Goal: Information Seeking & Learning: Learn about a topic

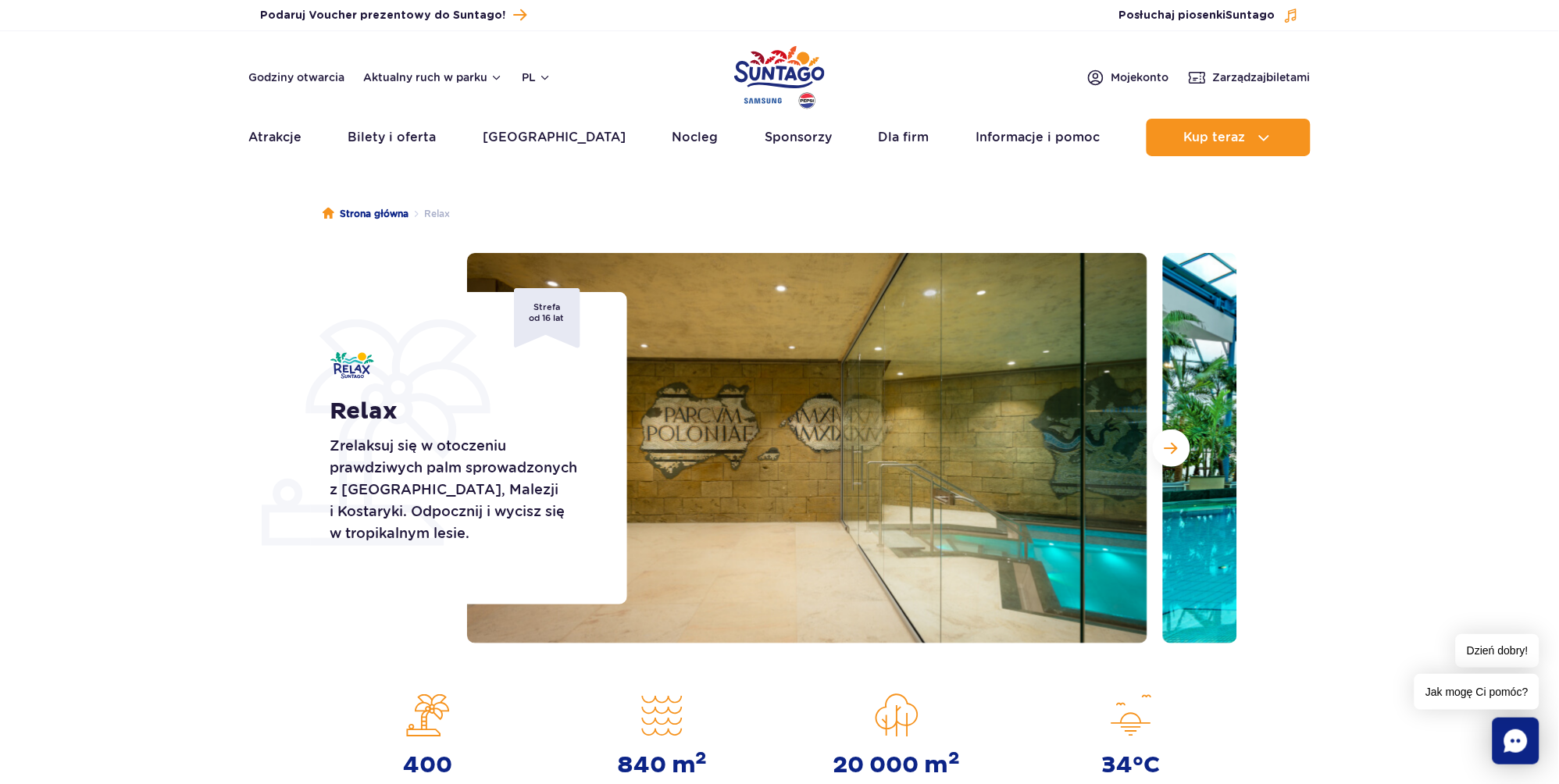
click at [1170, 448] on span "Następny slajd" at bounding box center [1171, 448] width 13 height 14
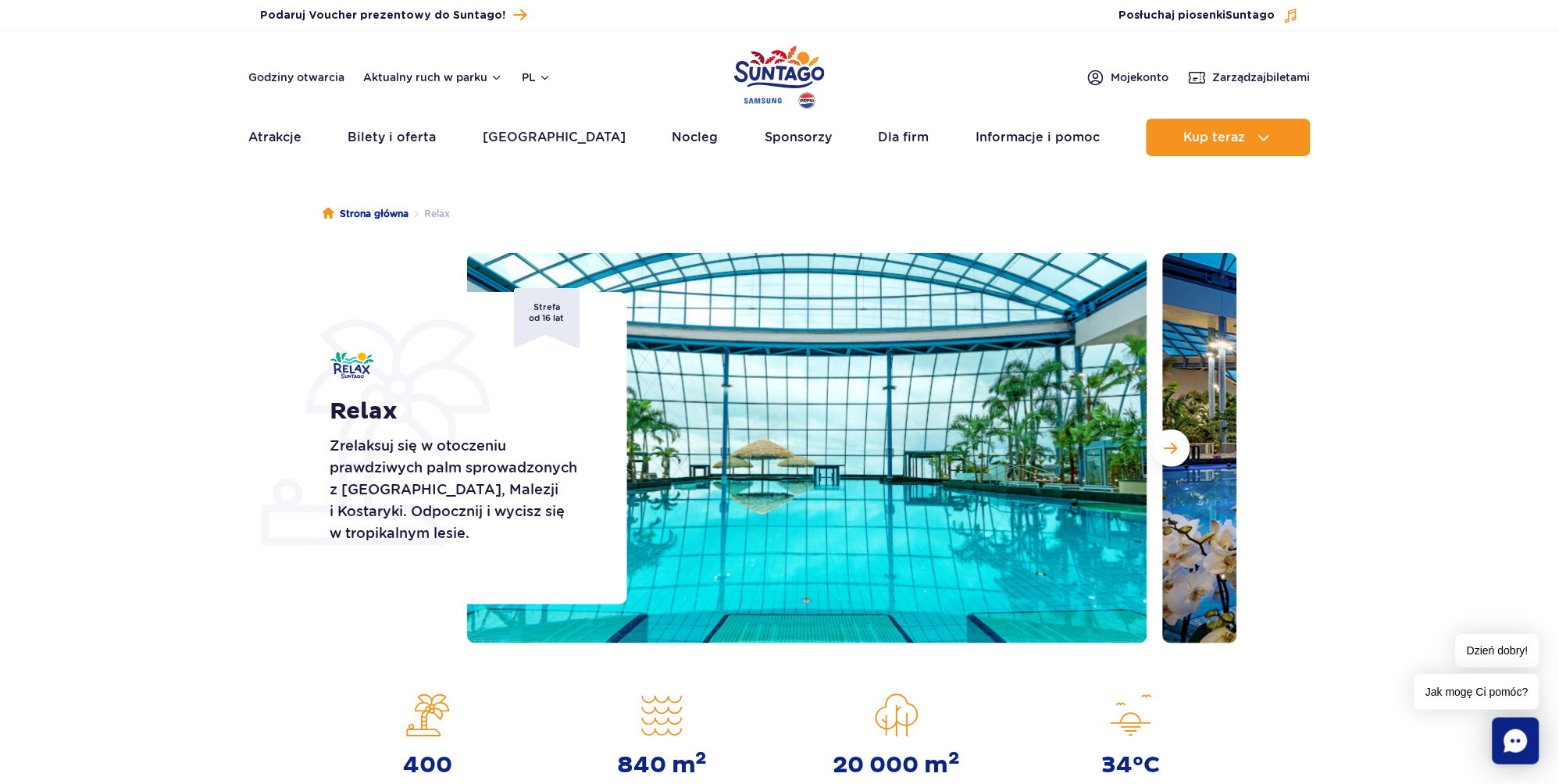
click at [1170, 448] on span "Następny slajd" at bounding box center [1171, 448] width 13 height 14
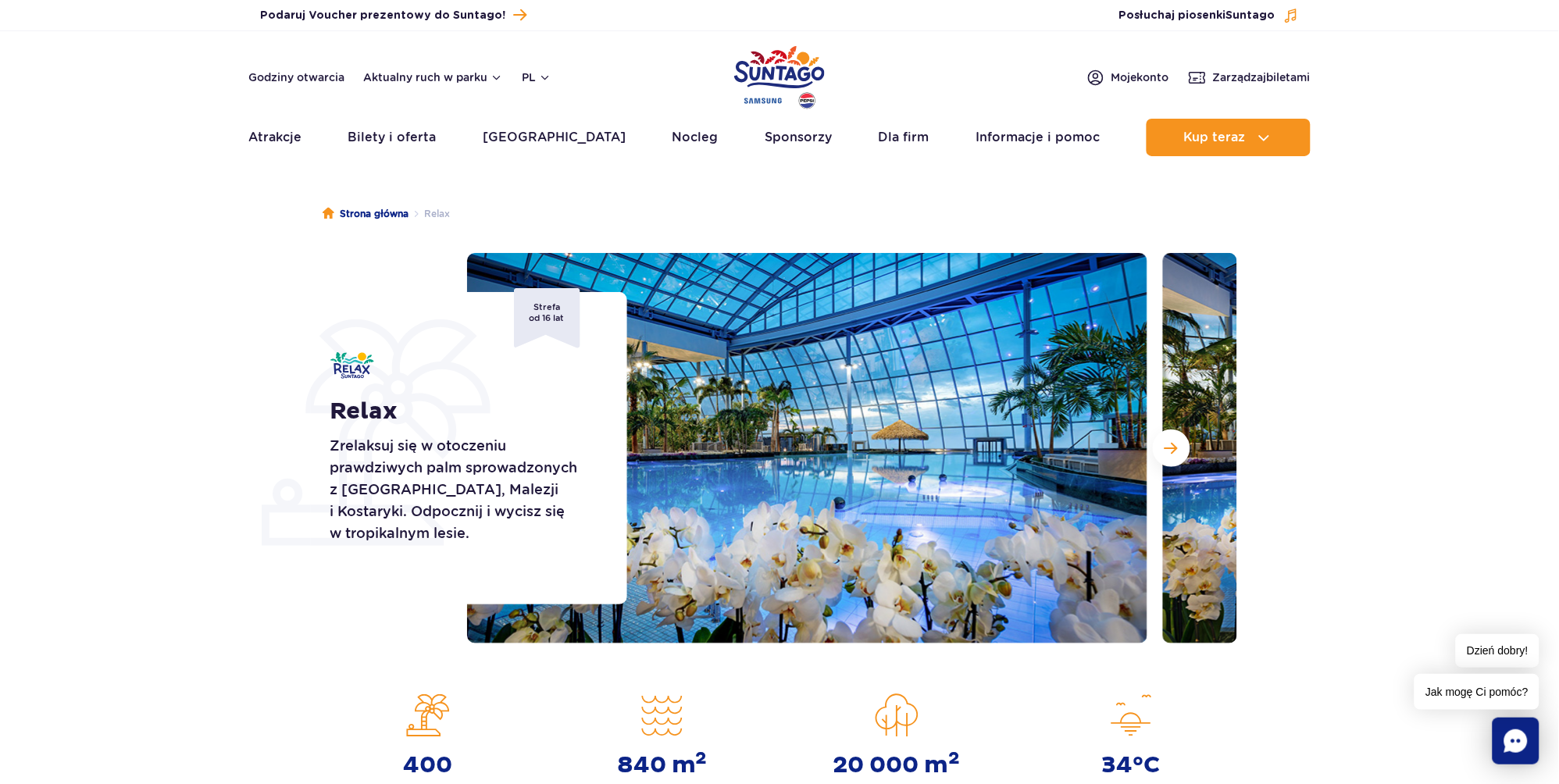
click at [1170, 448] on span "Następny slajd" at bounding box center [1171, 448] width 13 height 14
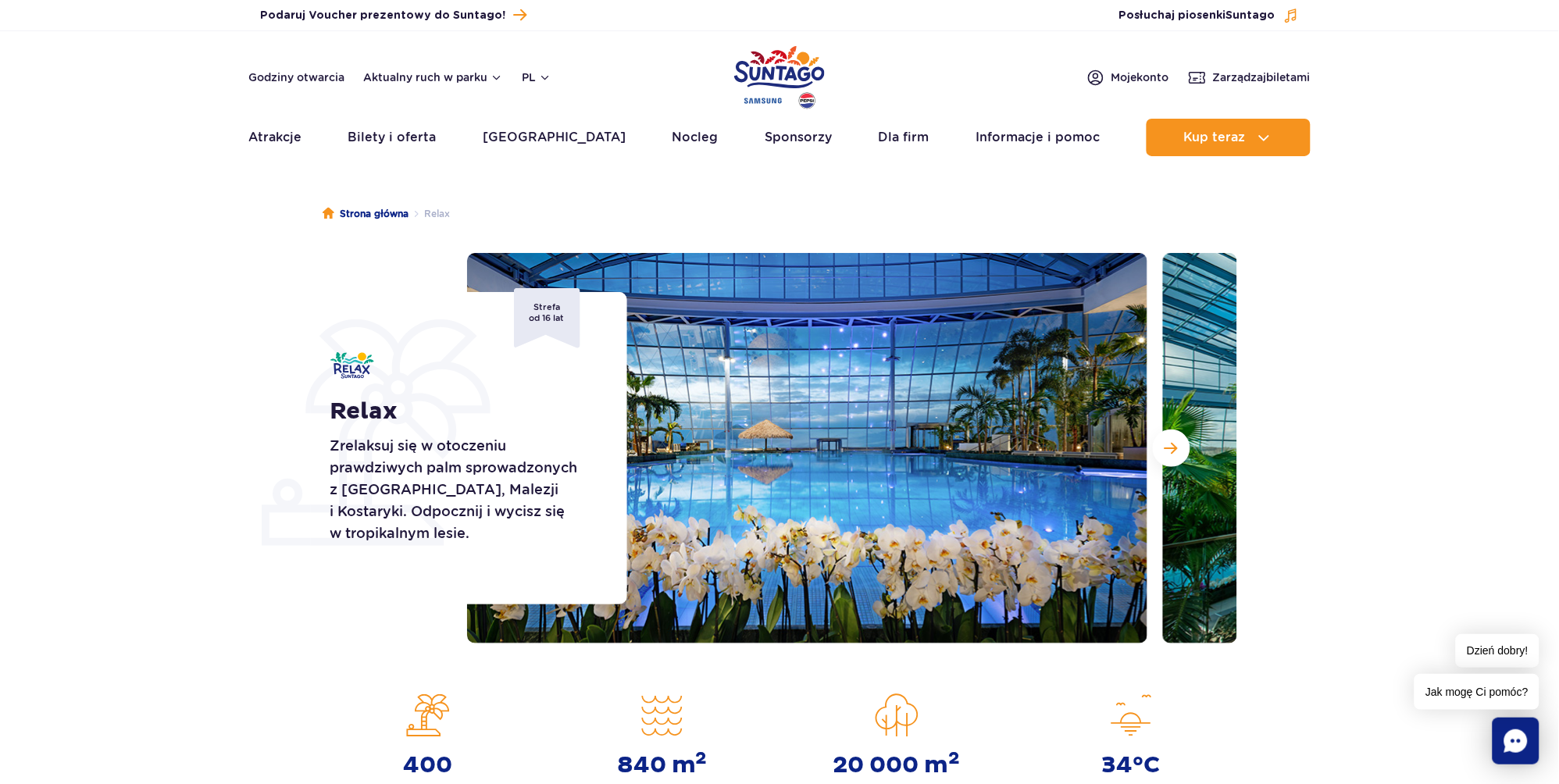
click at [1170, 448] on span "Następny slajd" at bounding box center [1171, 448] width 13 height 14
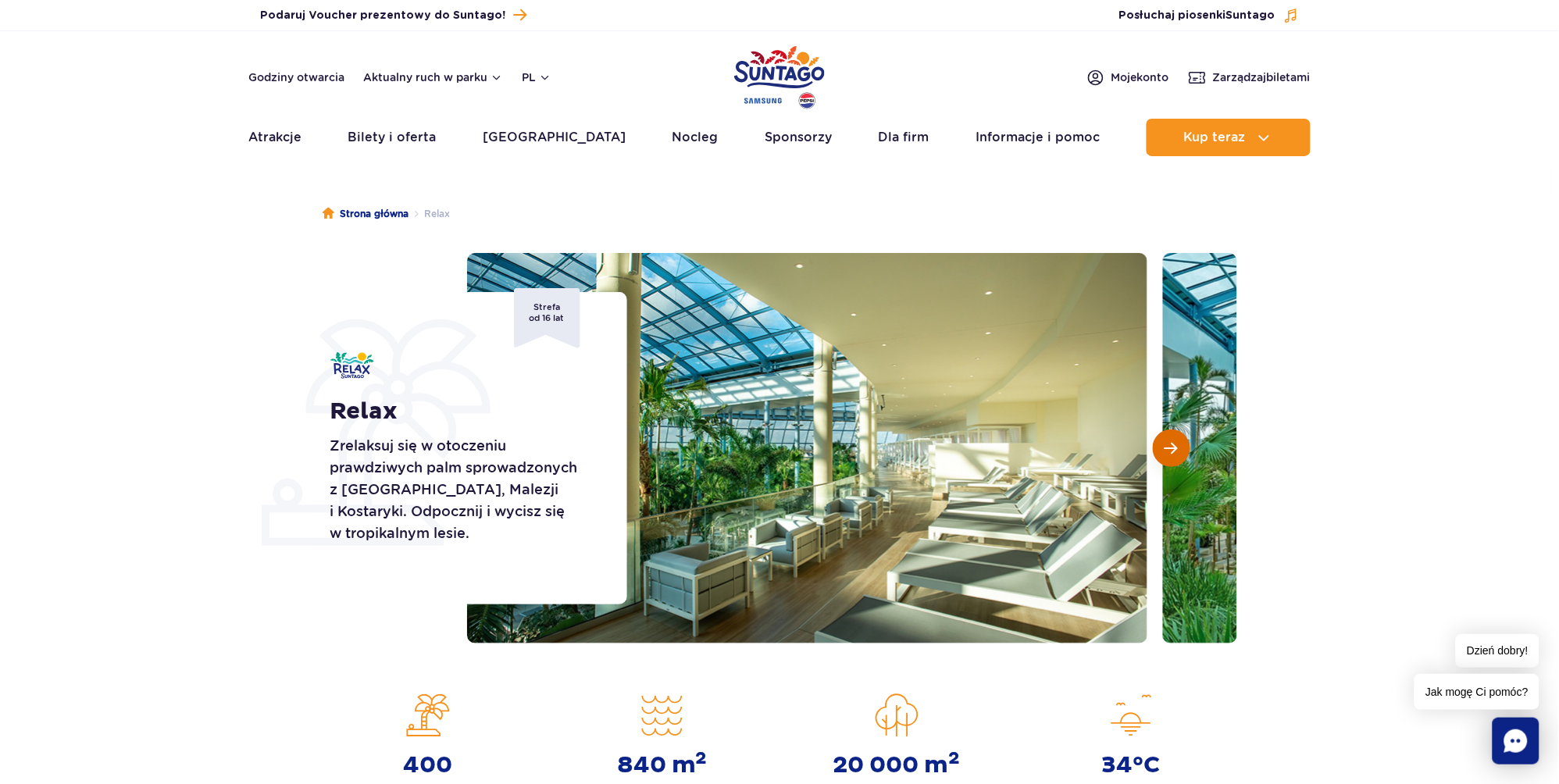
click at [1169, 448] on span "Następny slajd" at bounding box center [1171, 448] width 13 height 14
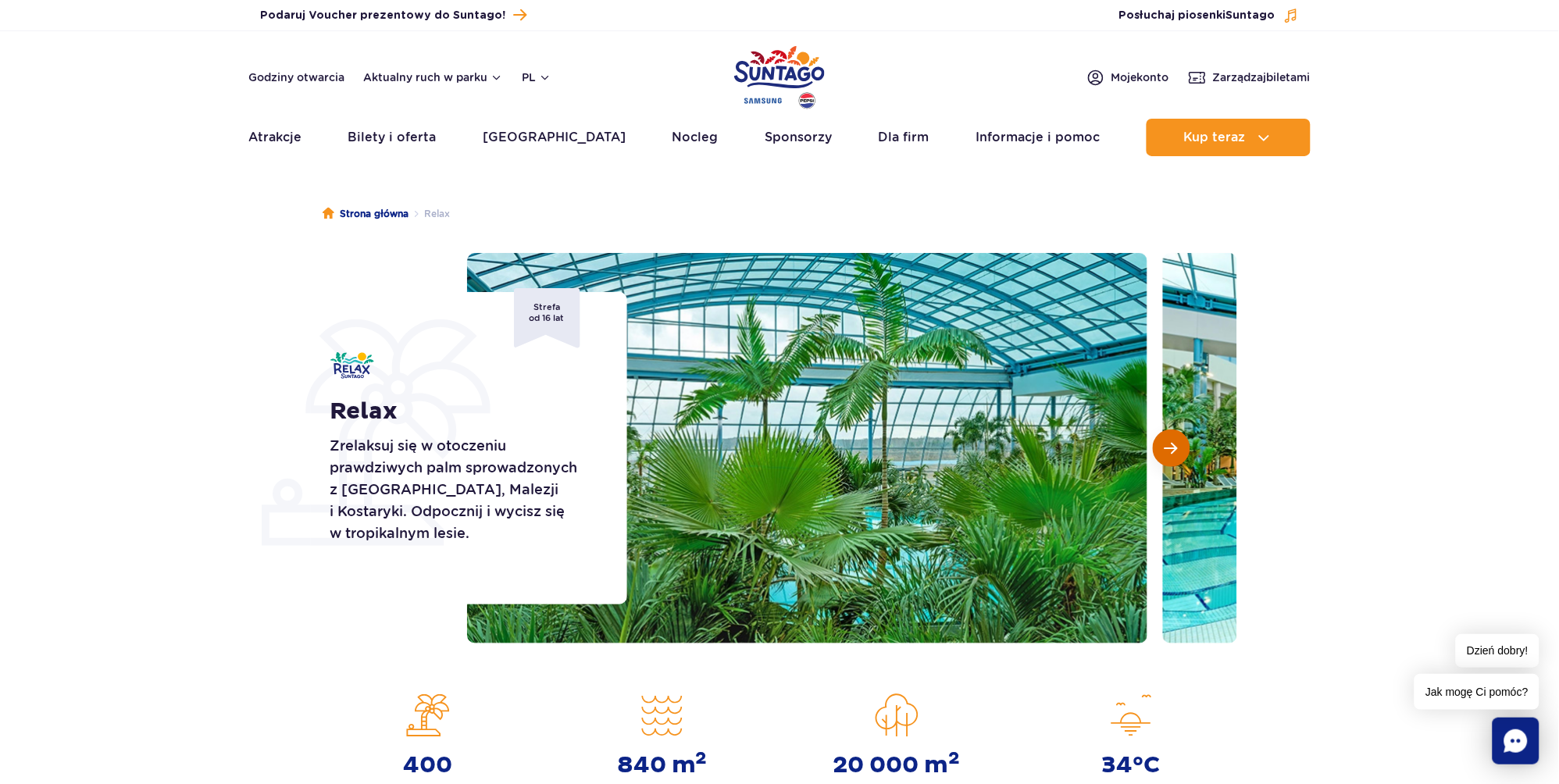
click at [1169, 448] on span "Następny slajd" at bounding box center [1171, 448] width 13 height 14
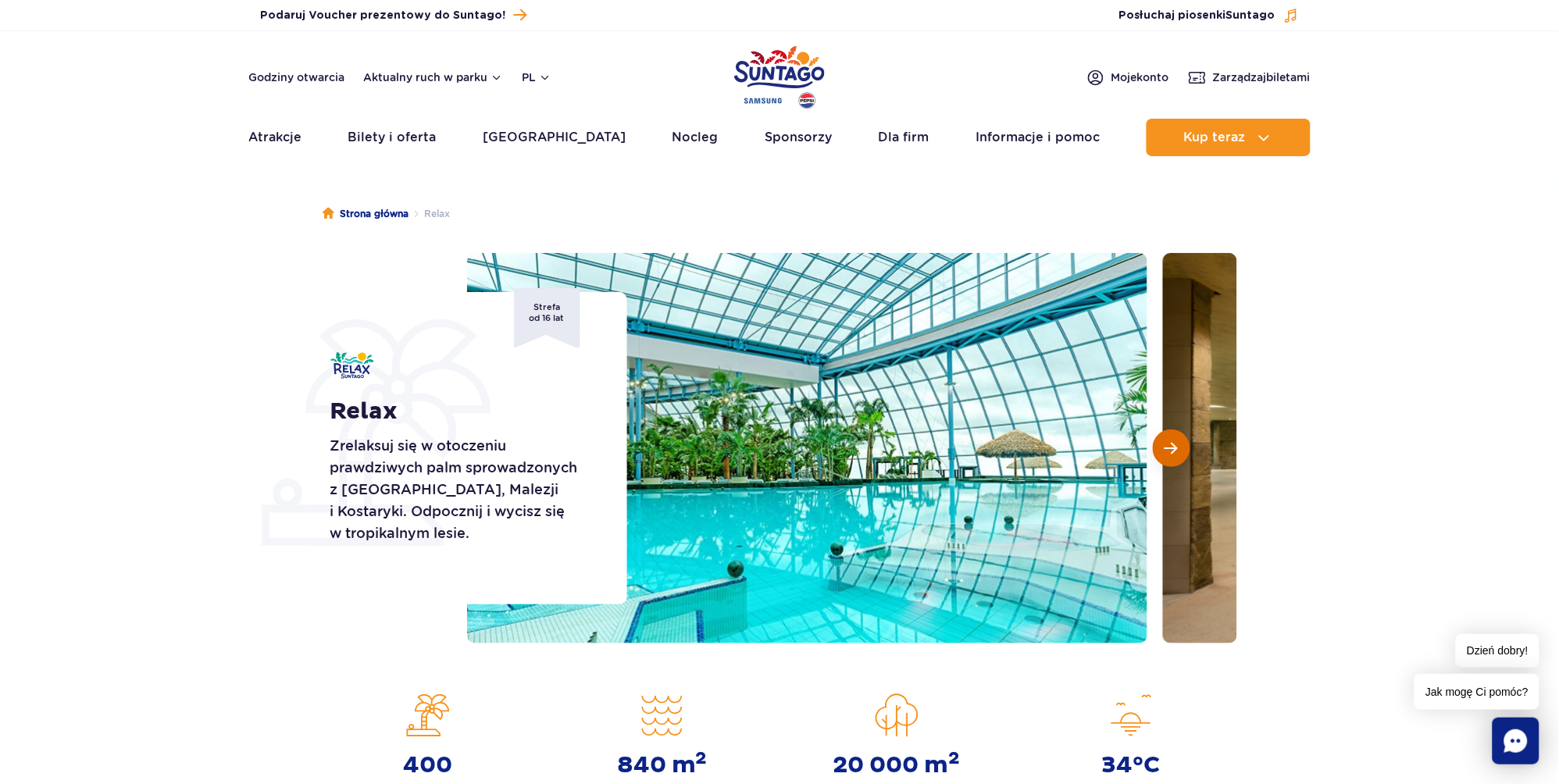
click at [1169, 448] on span "Następny slajd" at bounding box center [1171, 448] width 13 height 14
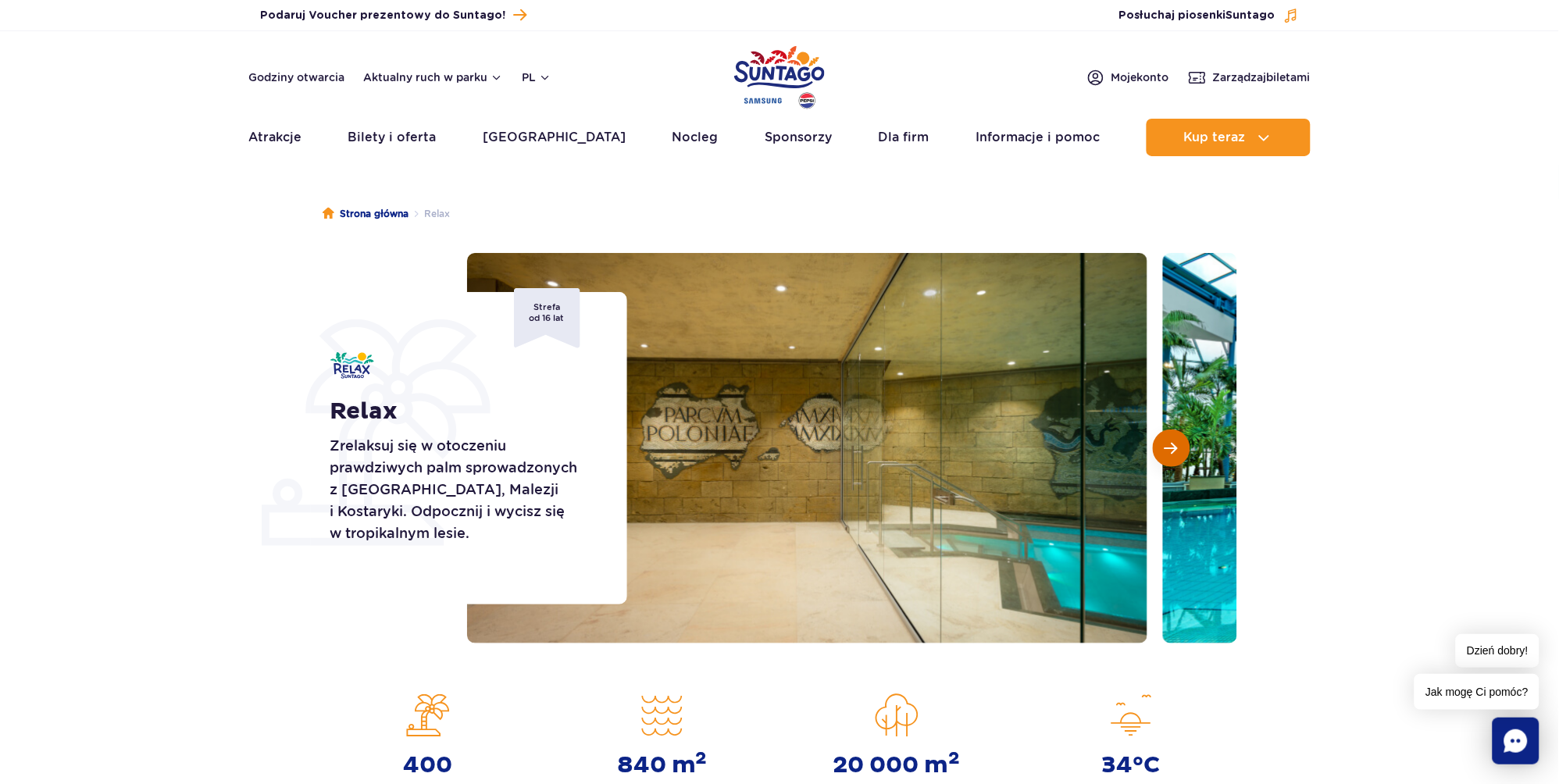
click at [1169, 448] on span "Następny slajd" at bounding box center [1171, 448] width 13 height 14
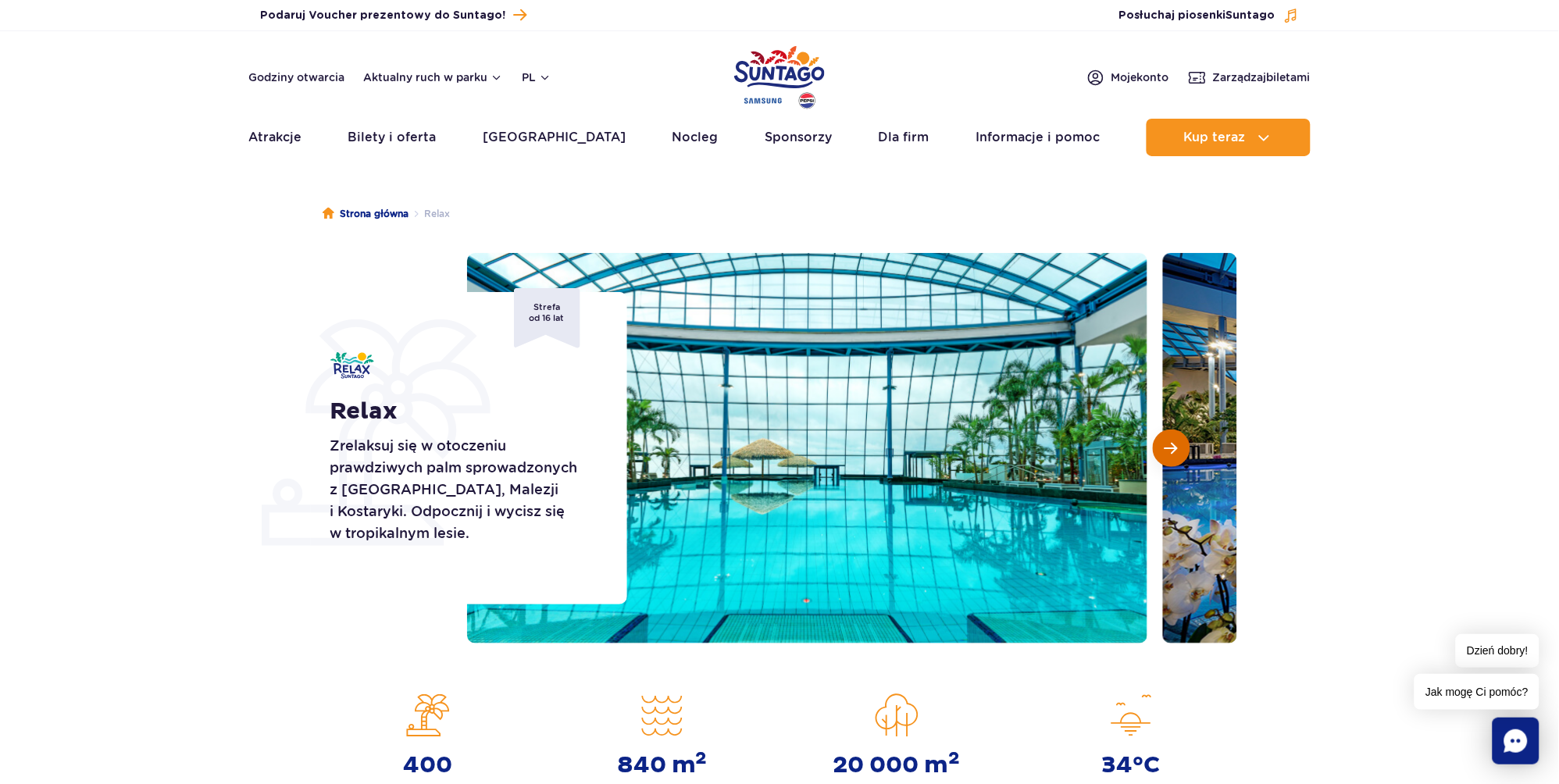
click at [1169, 448] on span "Następny slajd" at bounding box center [1171, 448] width 13 height 14
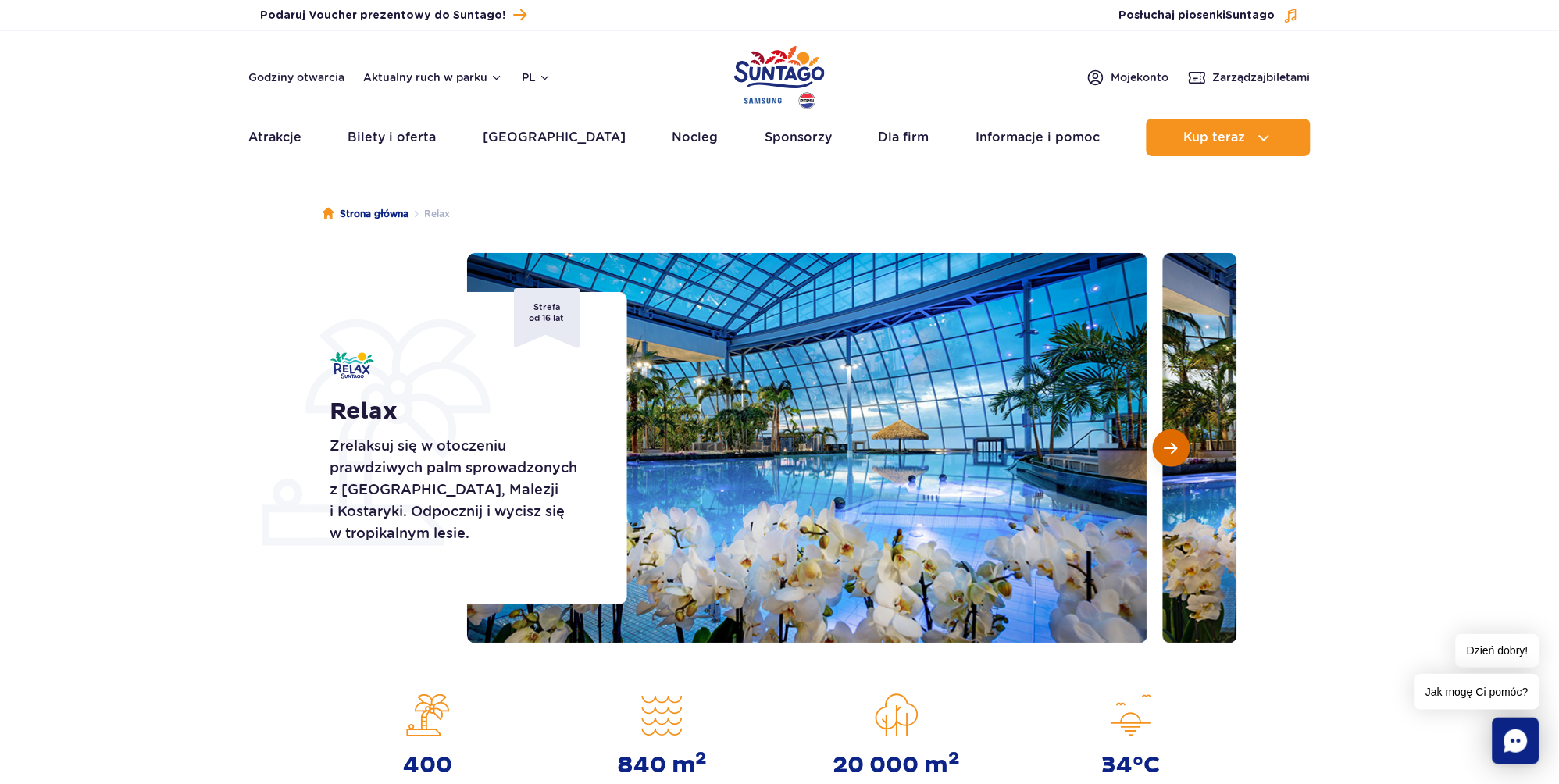
click at [1169, 448] on span "Następny slajd" at bounding box center [1171, 448] width 13 height 14
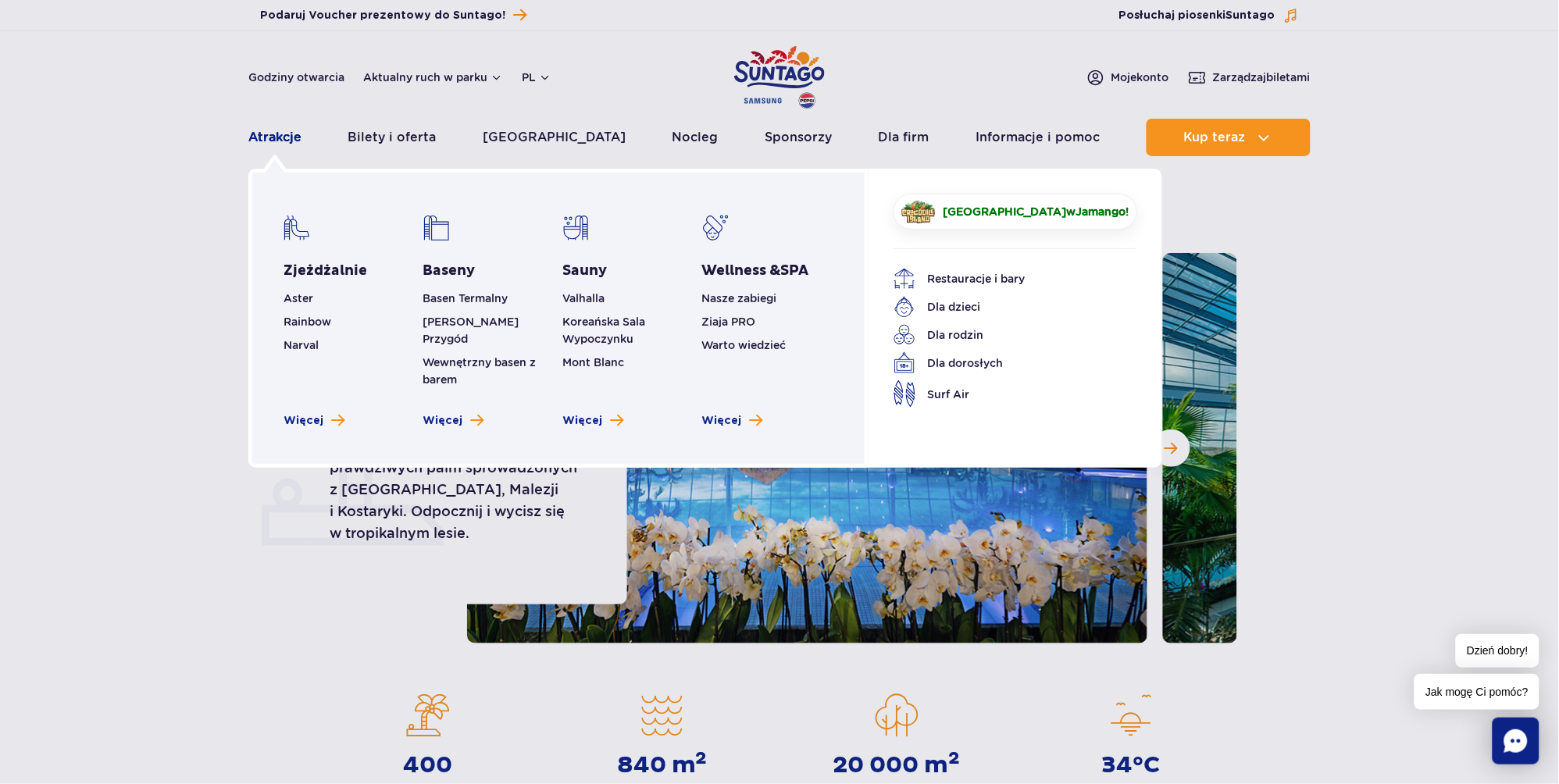
click at [266, 131] on link "Atrakcje" at bounding box center [275, 137] width 53 height 37
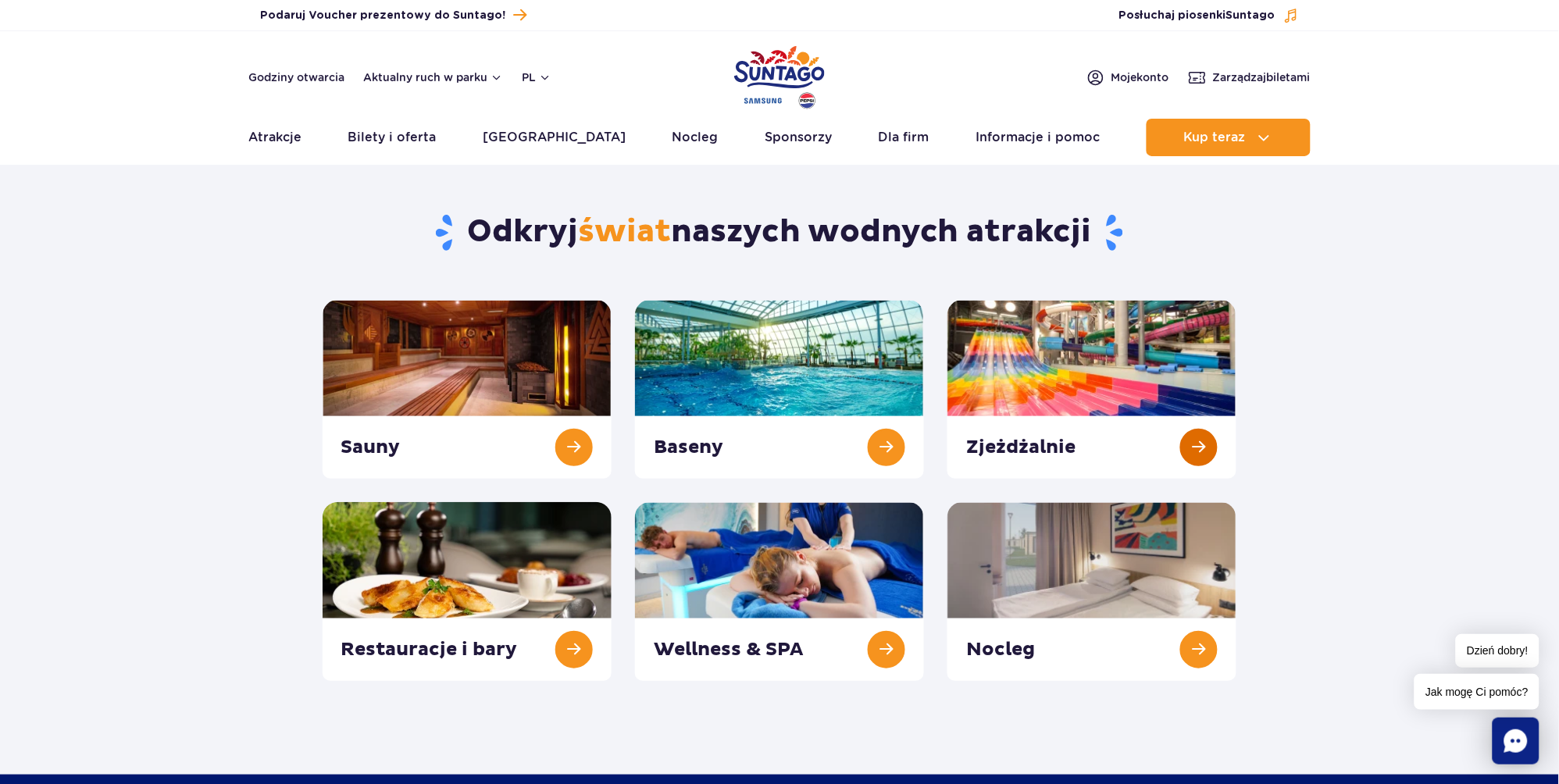
click at [1097, 341] on link at bounding box center [1092, 390] width 289 height 179
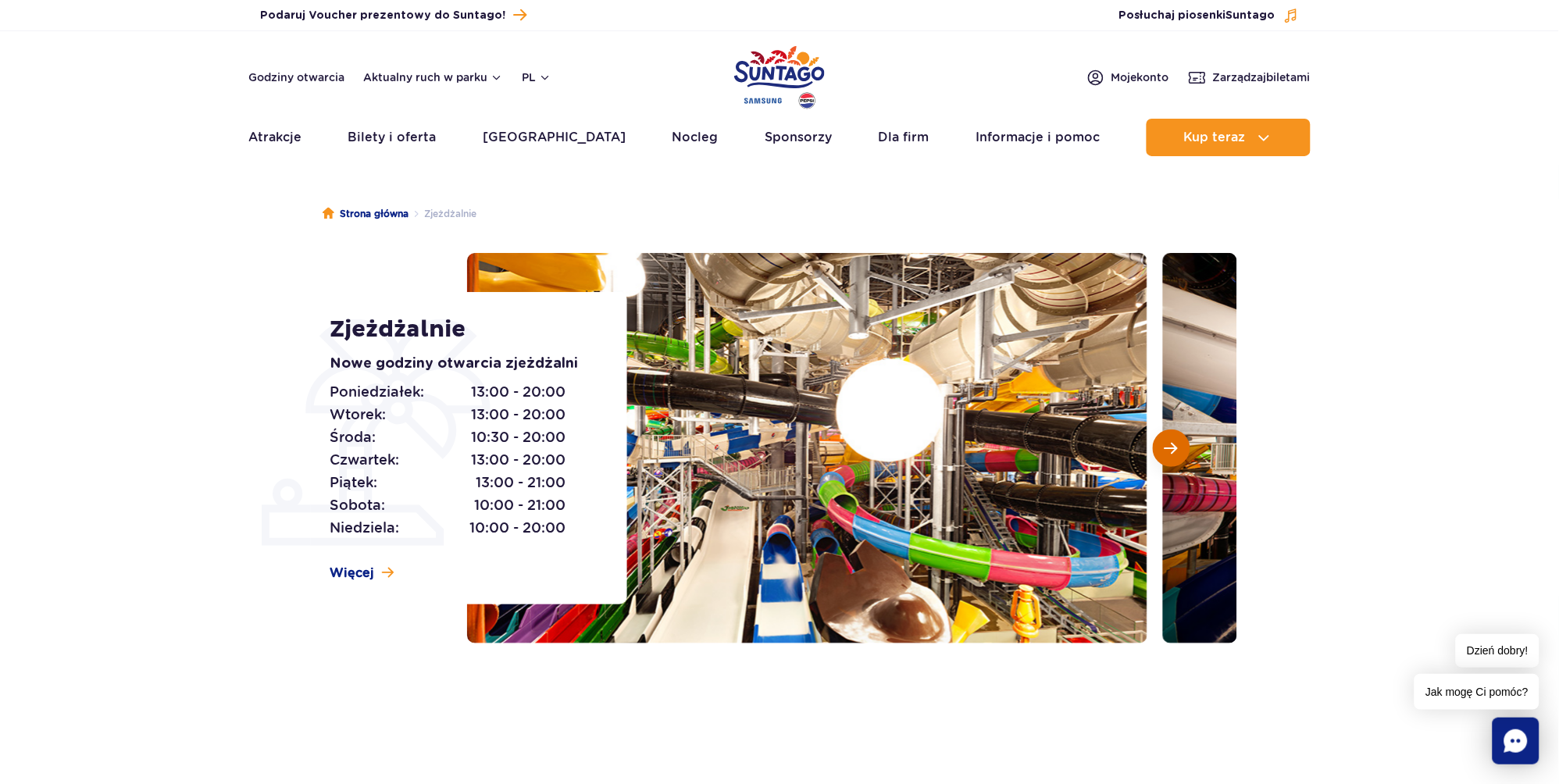
click at [1175, 449] on span "Następny slajd" at bounding box center [1171, 448] width 13 height 14
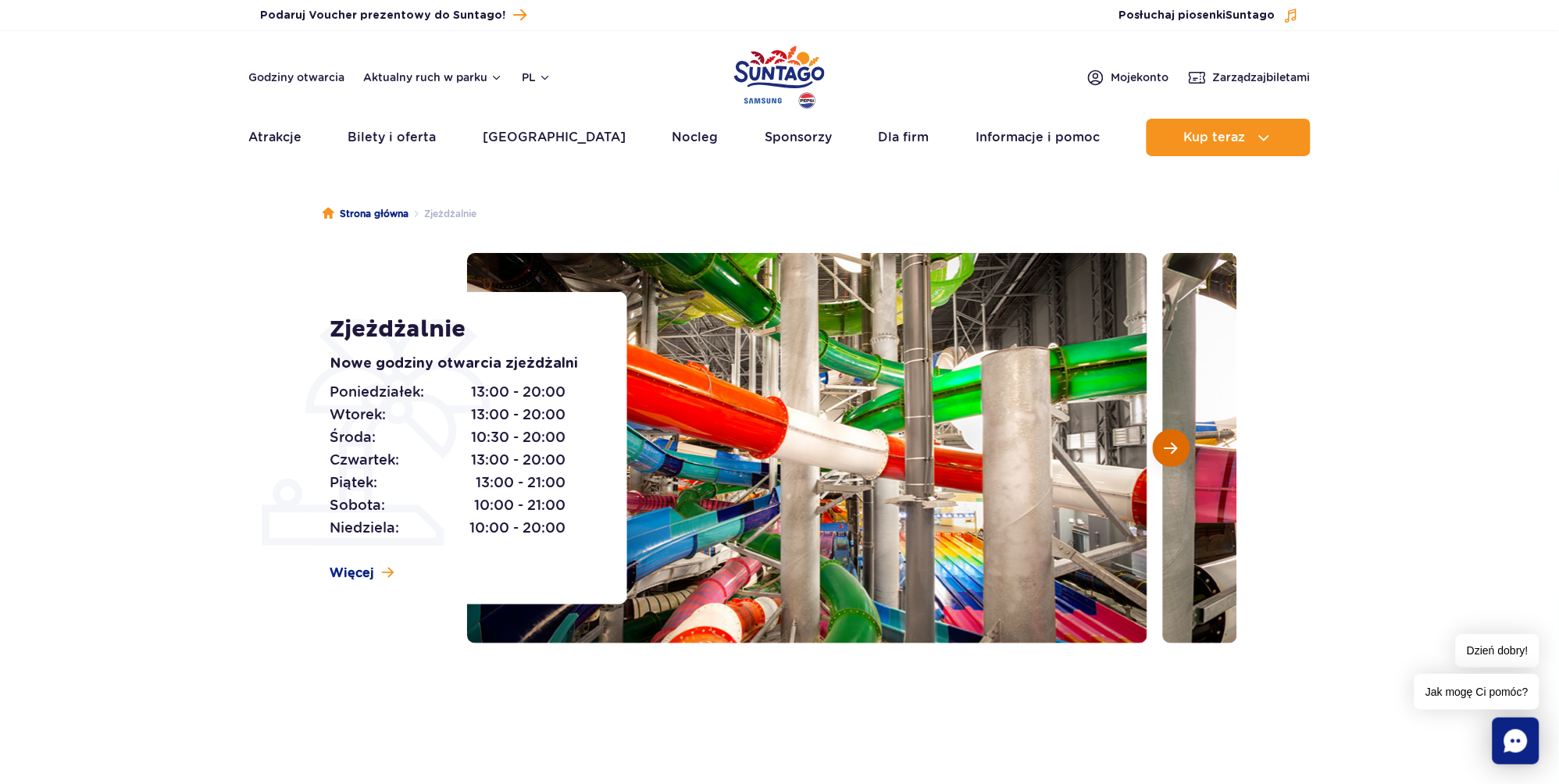
click at [1175, 449] on span "Następny slajd" at bounding box center [1171, 448] width 13 height 14
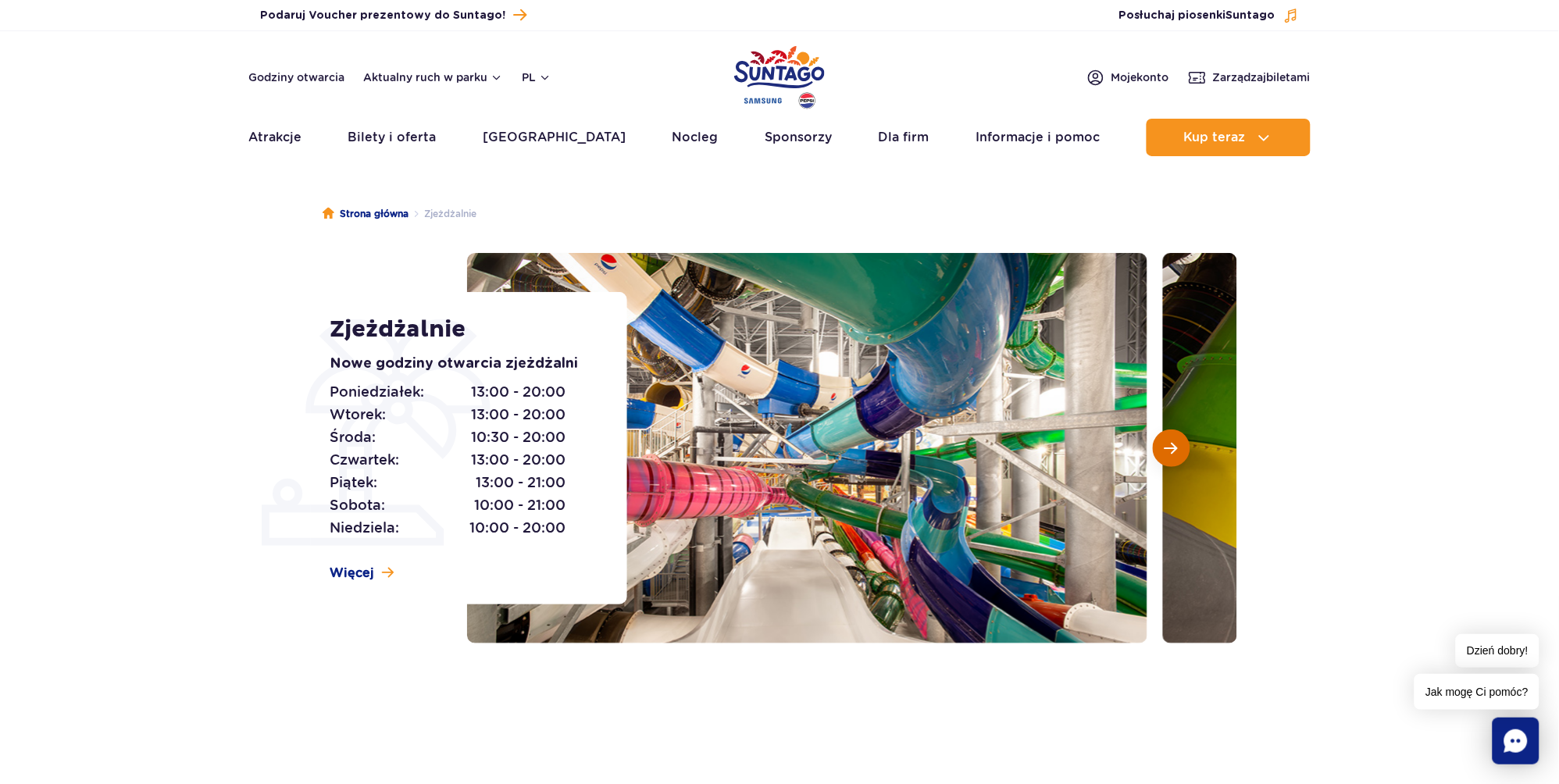
click at [1175, 449] on span "Następny slajd" at bounding box center [1171, 448] width 13 height 14
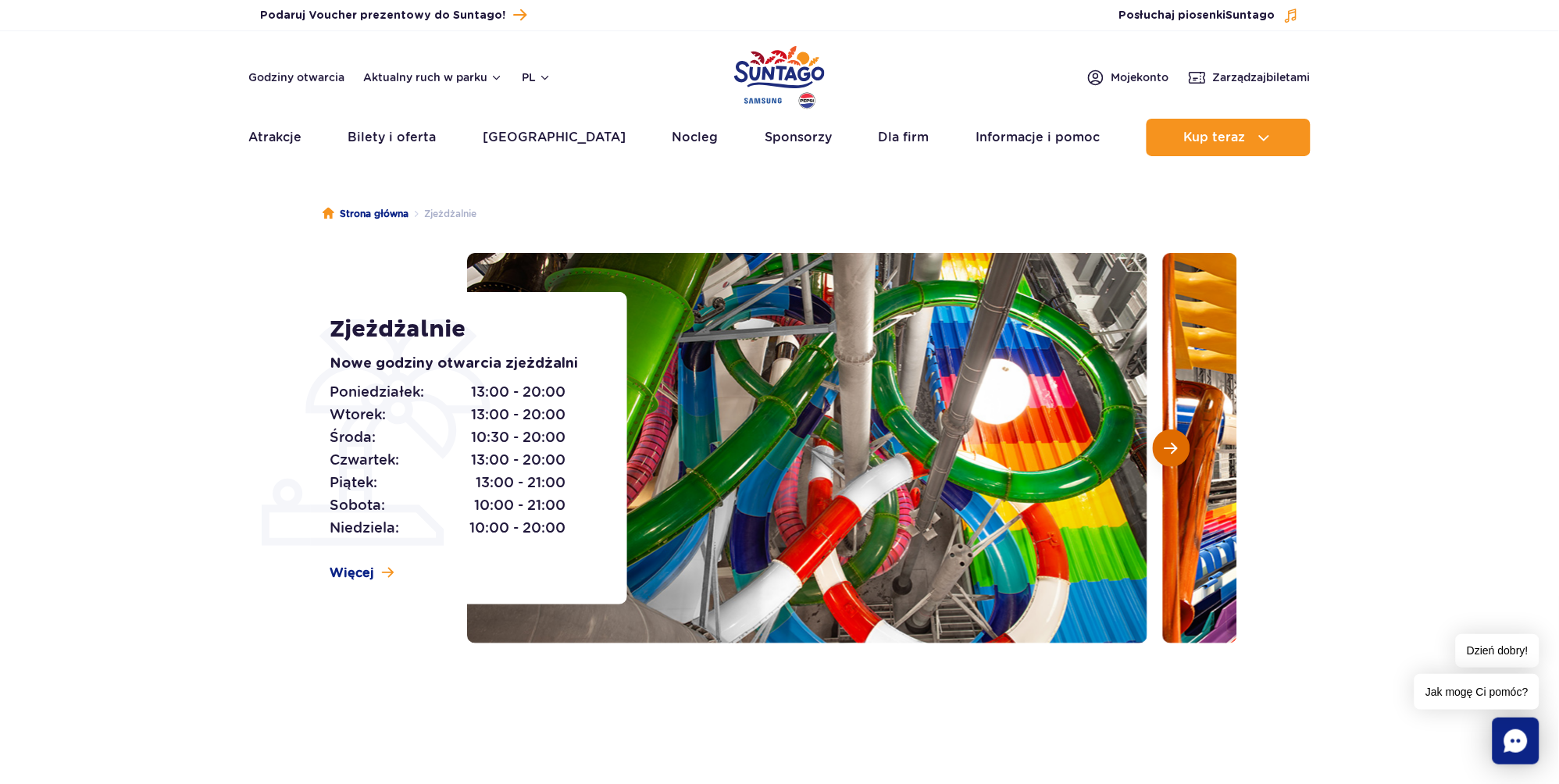
click at [1175, 449] on span "Następny slajd" at bounding box center [1171, 448] width 13 height 14
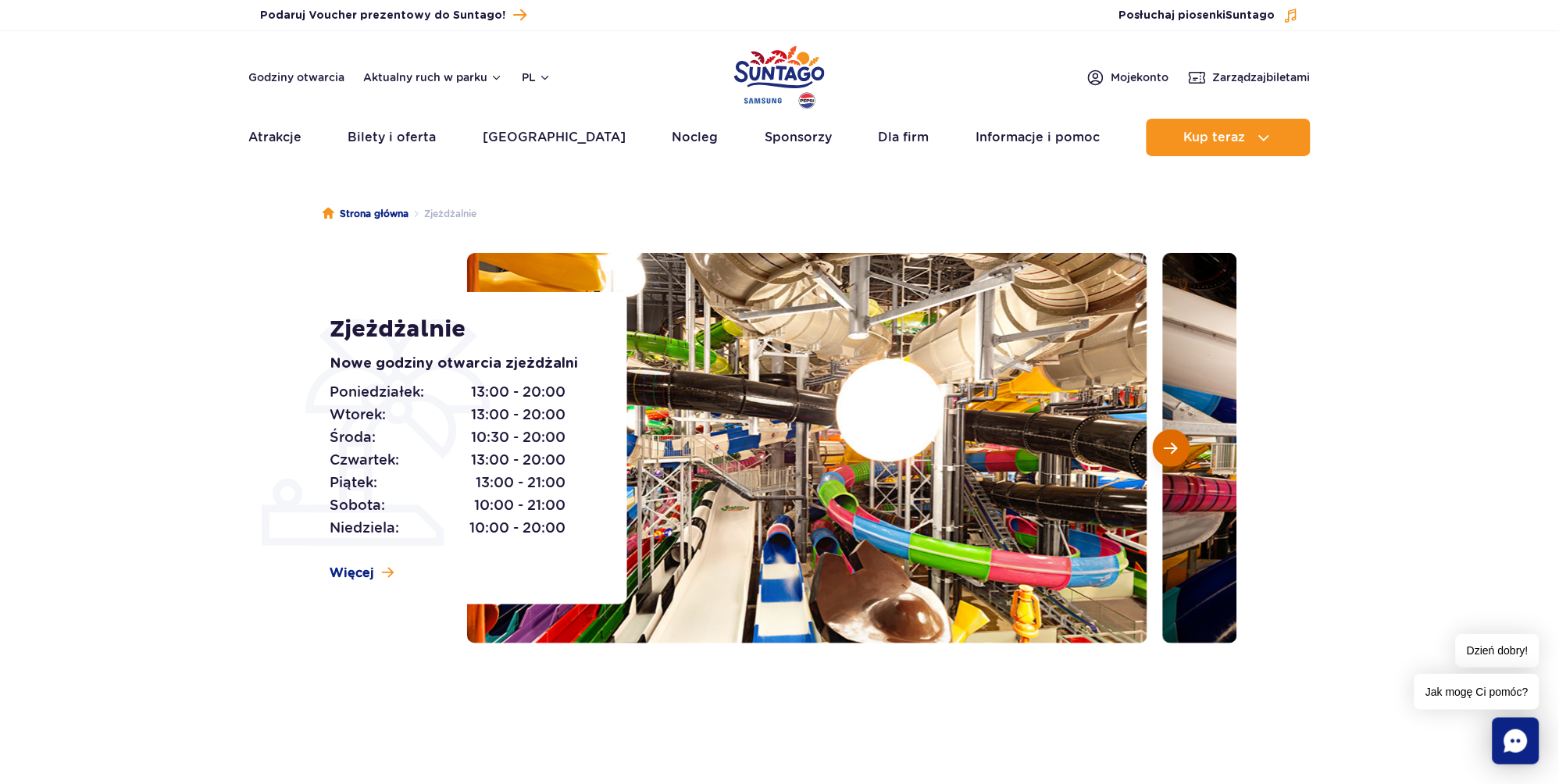
click at [1175, 449] on span "Następny slajd" at bounding box center [1171, 448] width 13 height 14
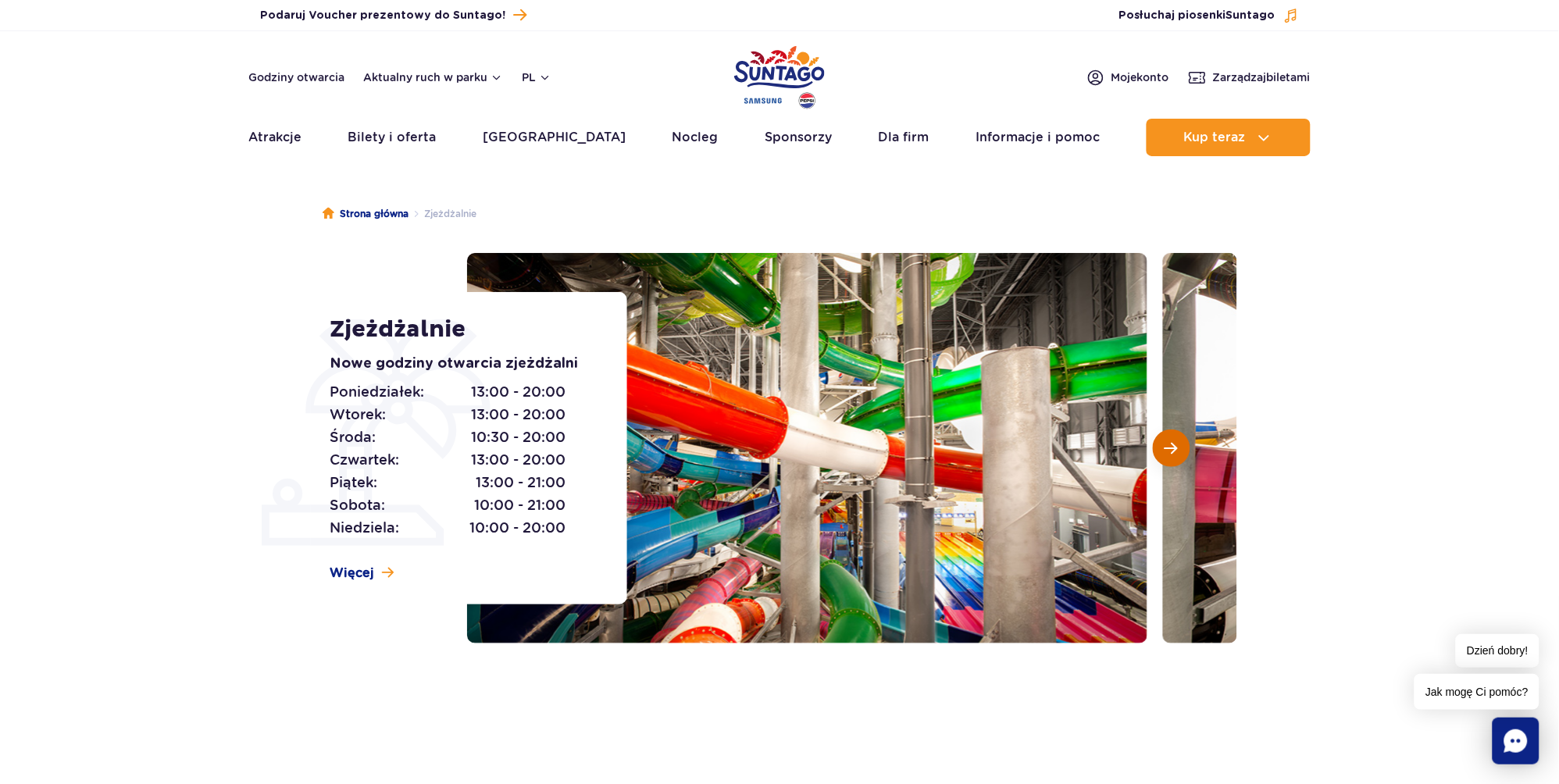
click at [1175, 449] on span "Następny slajd" at bounding box center [1171, 448] width 13 height 14
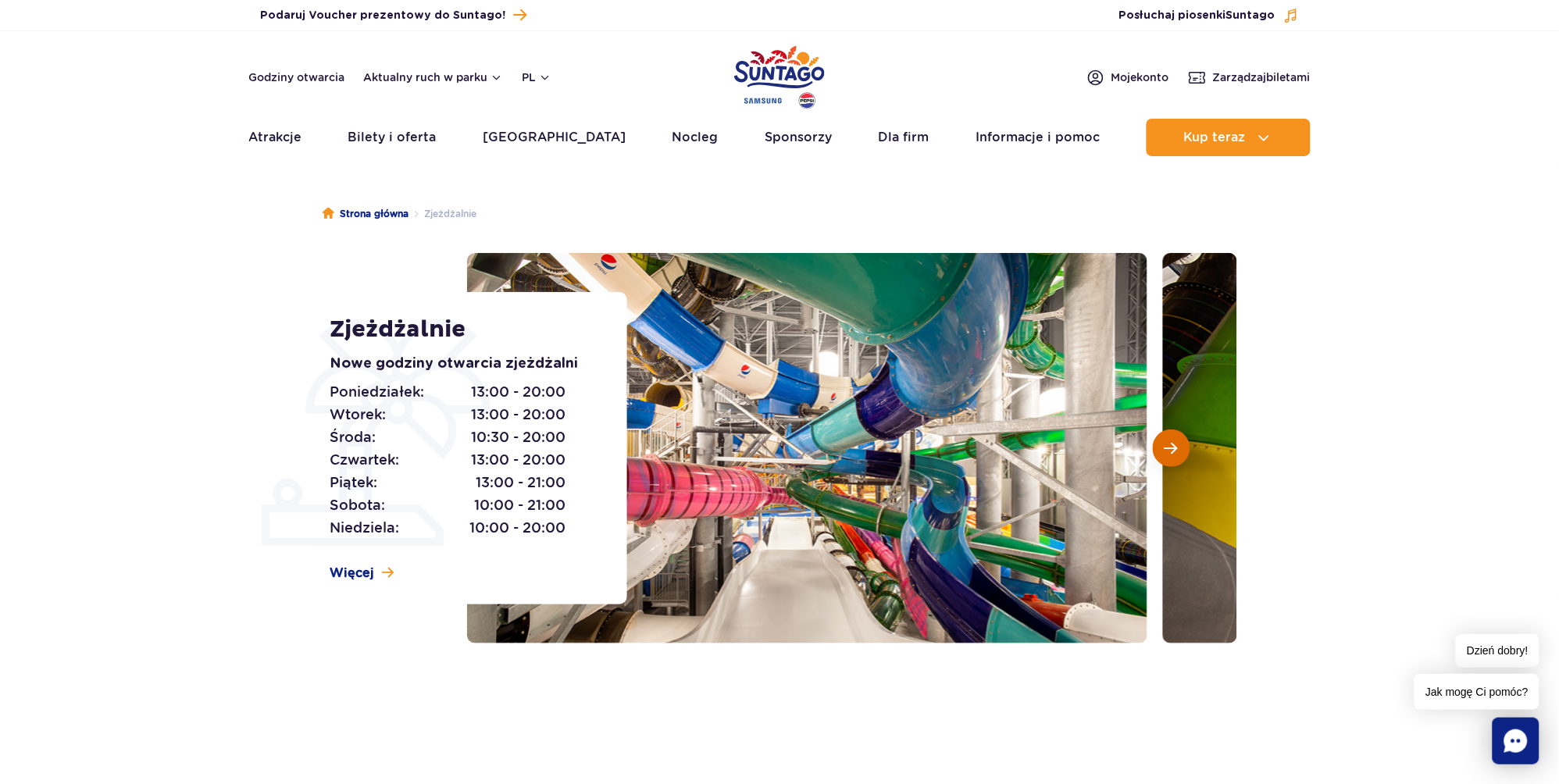
click at [1175, 449] on span "Następny slajd" at bounding box center [1171, 448] width 13 height 14
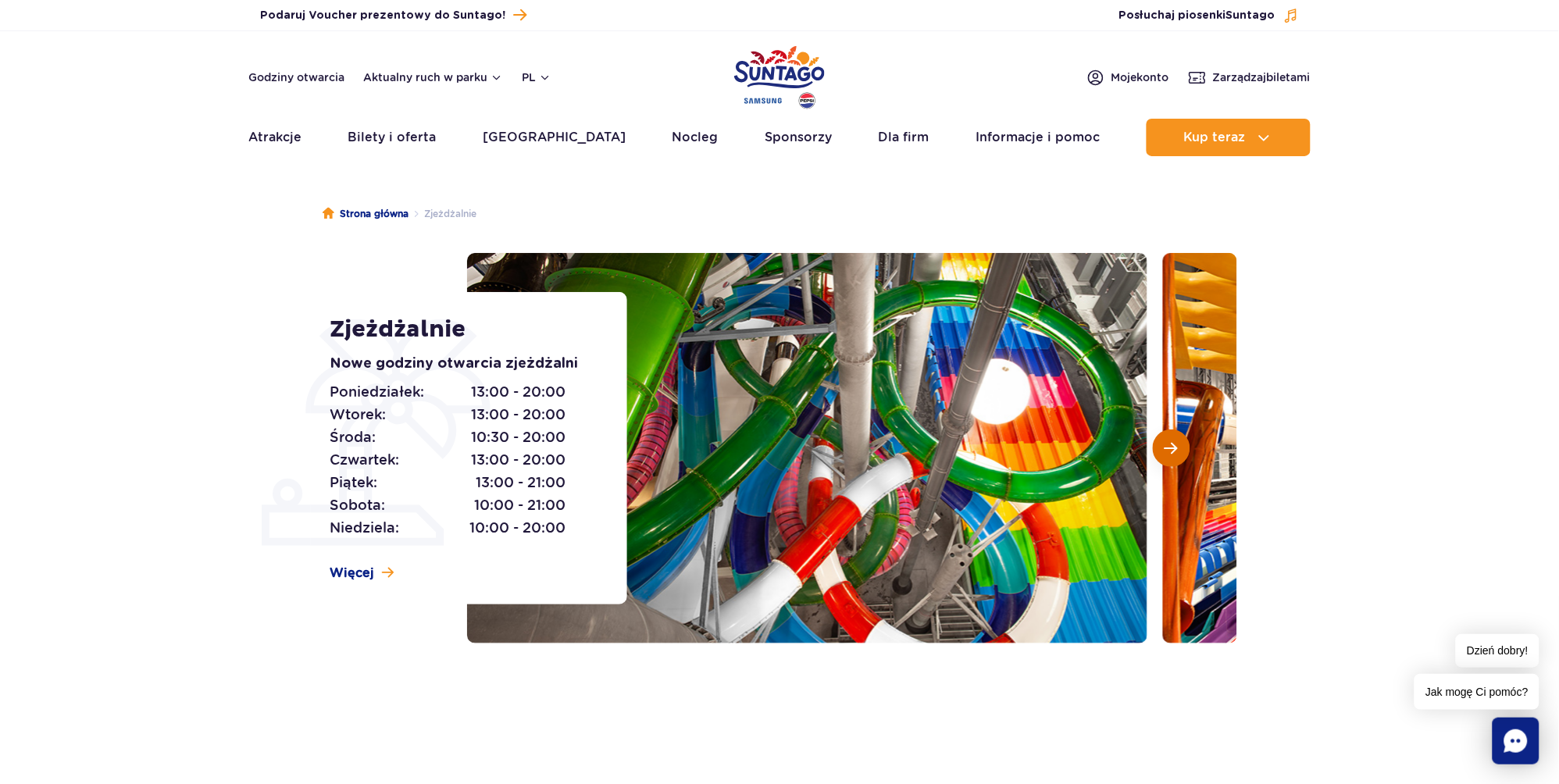
click at [1175, 449] on span "Następny slajd" at bounding box center [1171, 448] width 13 height 14
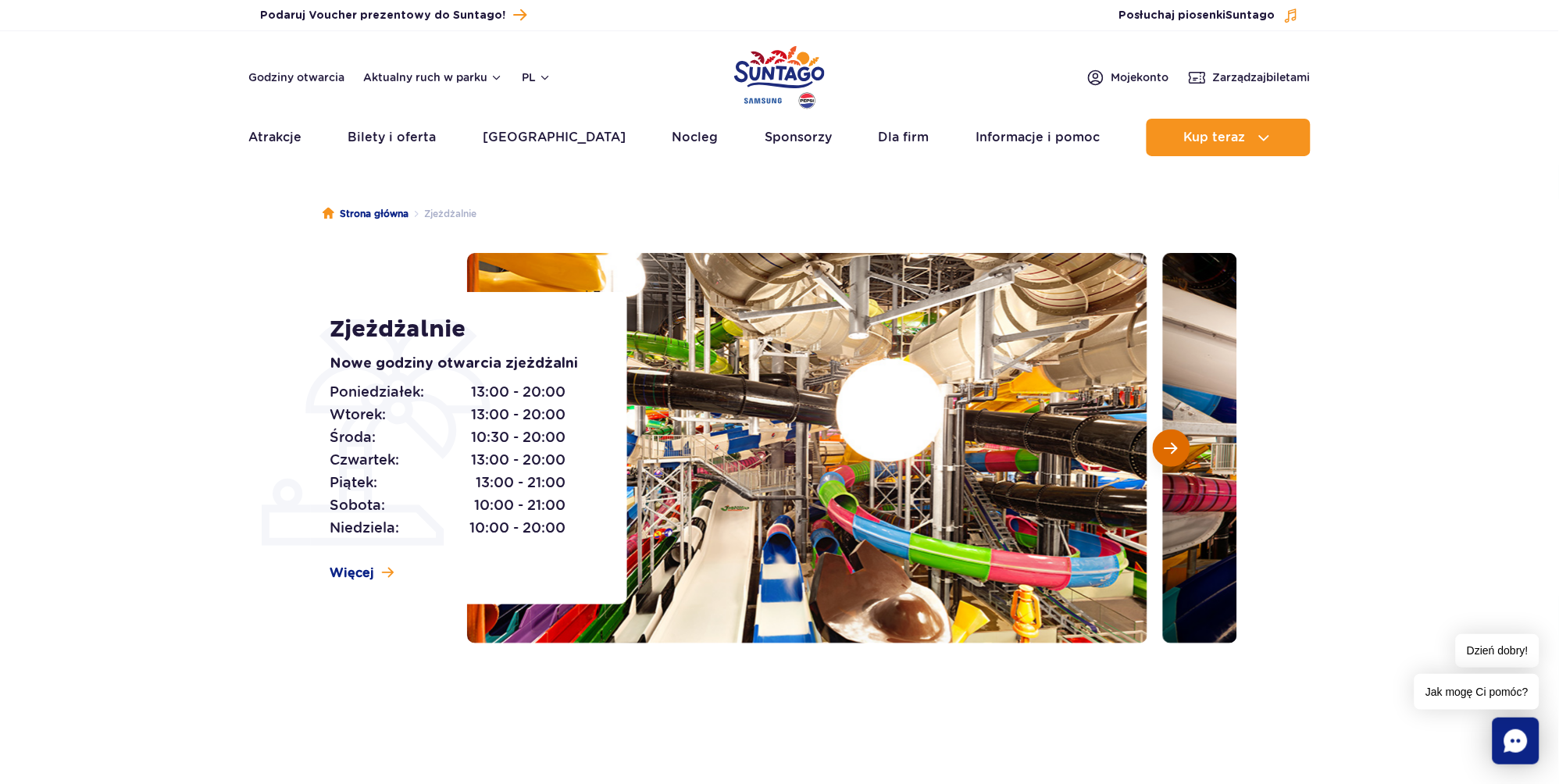
click at [1175, 449] on span "Następny slajd" at bounding box center [1171, 448] width 13 height 14
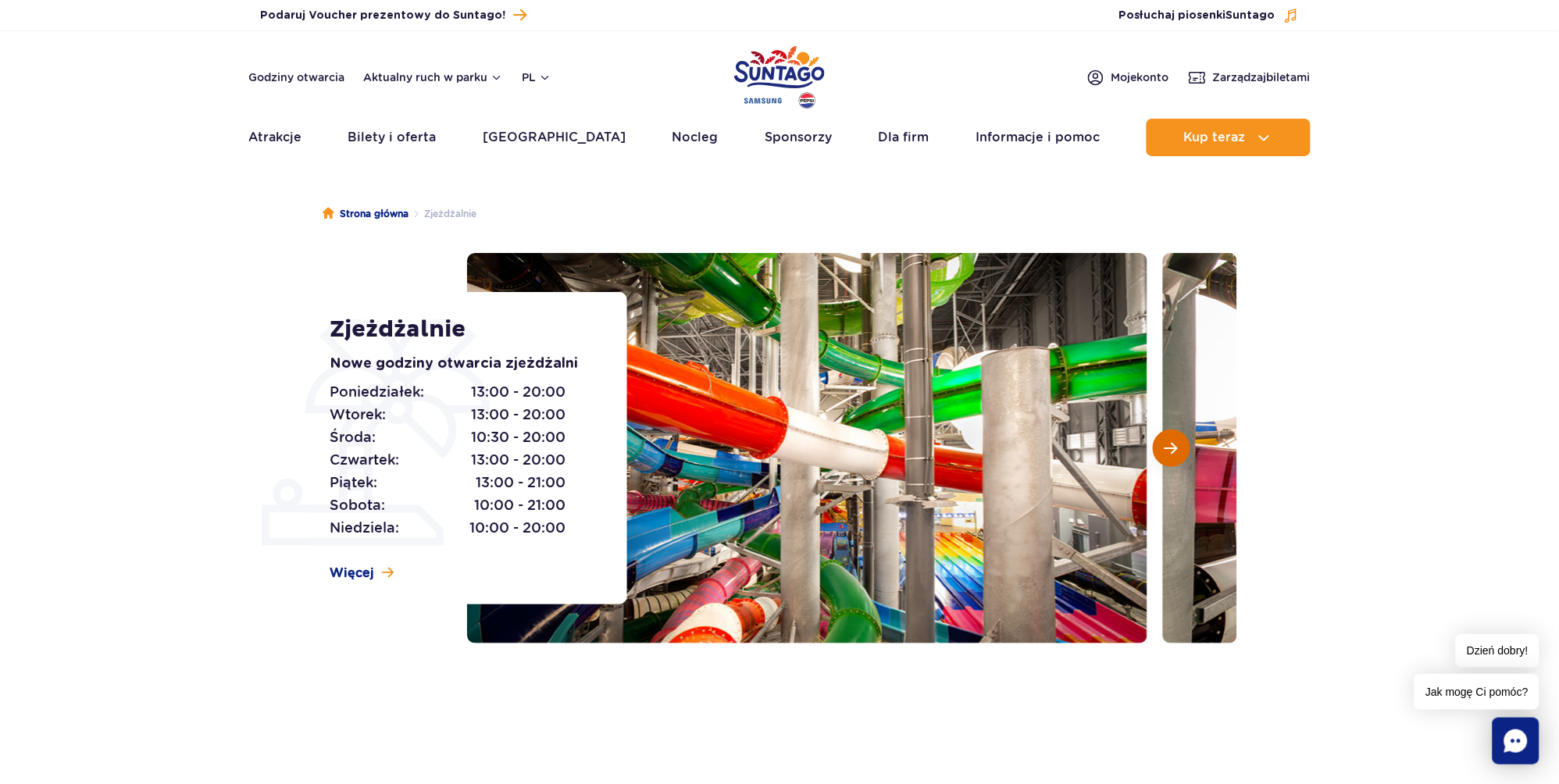
click at [1175, 449] on span "Następny slajd" at bounding box center [1171, 448] width 13 height 14
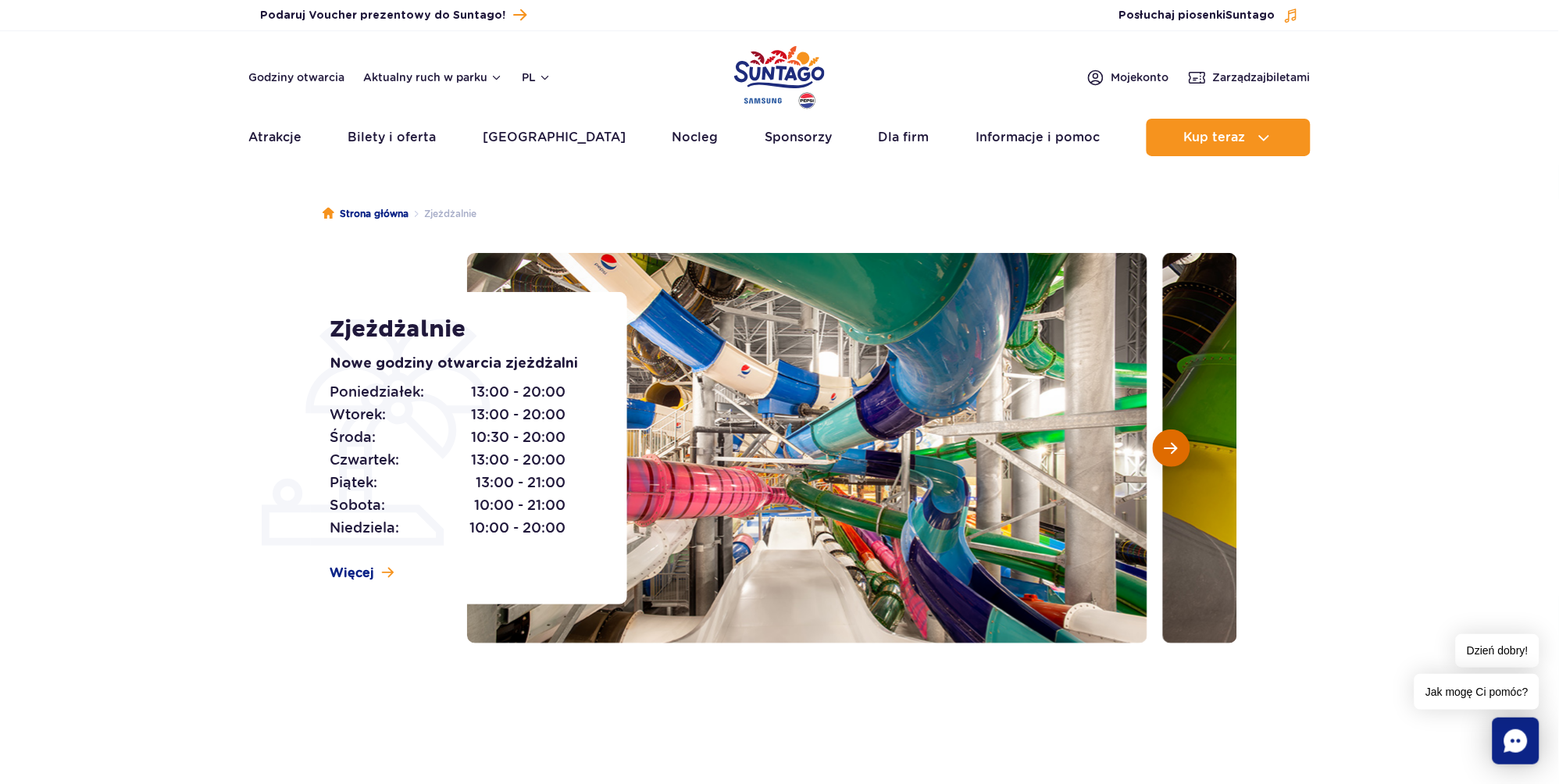
click at [1175, 449] on span "Następny slajd" at bounding box center [1171, 448] width 13 height 14
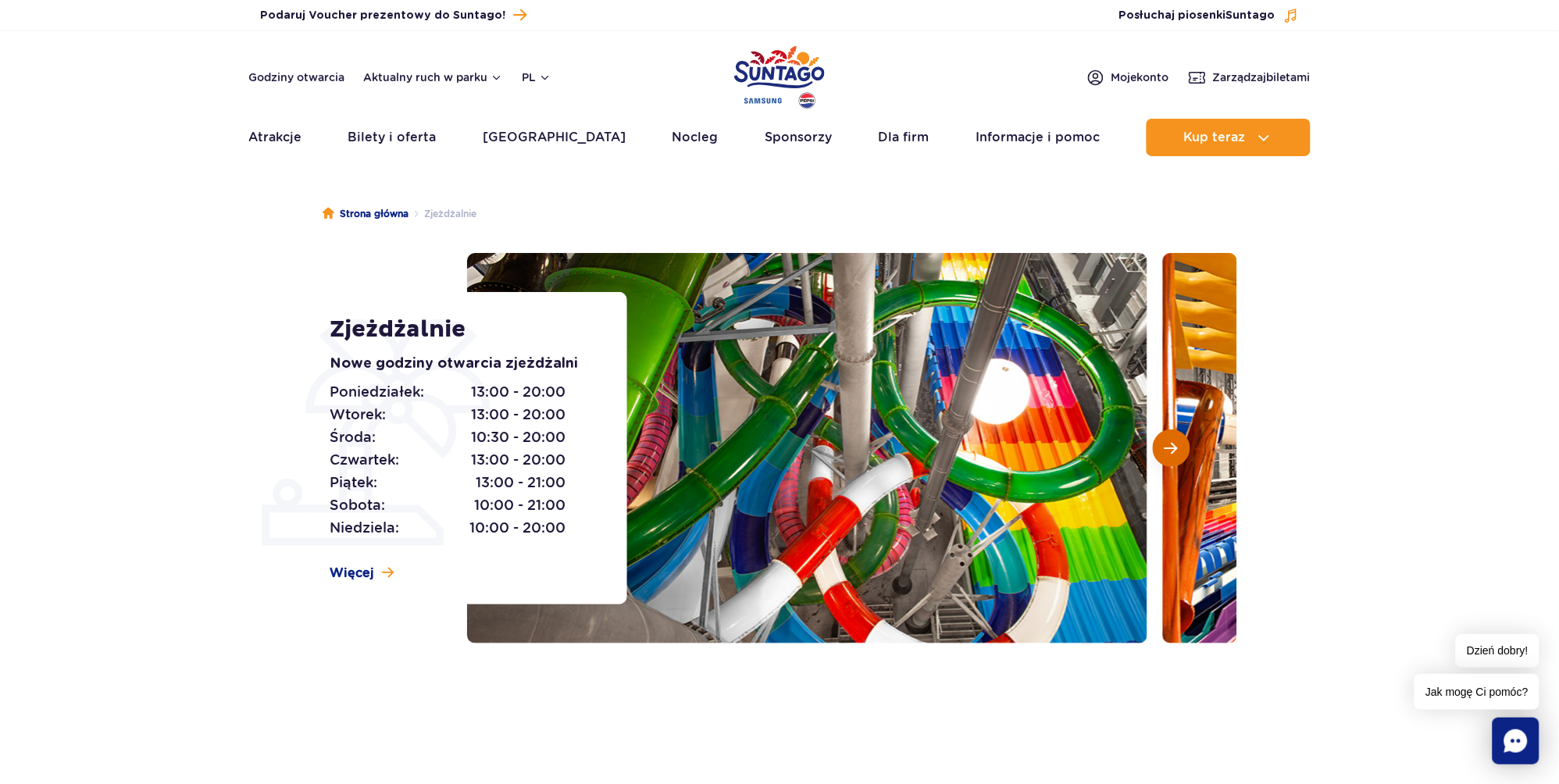
click at [1175, 449] on span "Następny slajd" at bounding box center [1171, 448] width 13 height 14
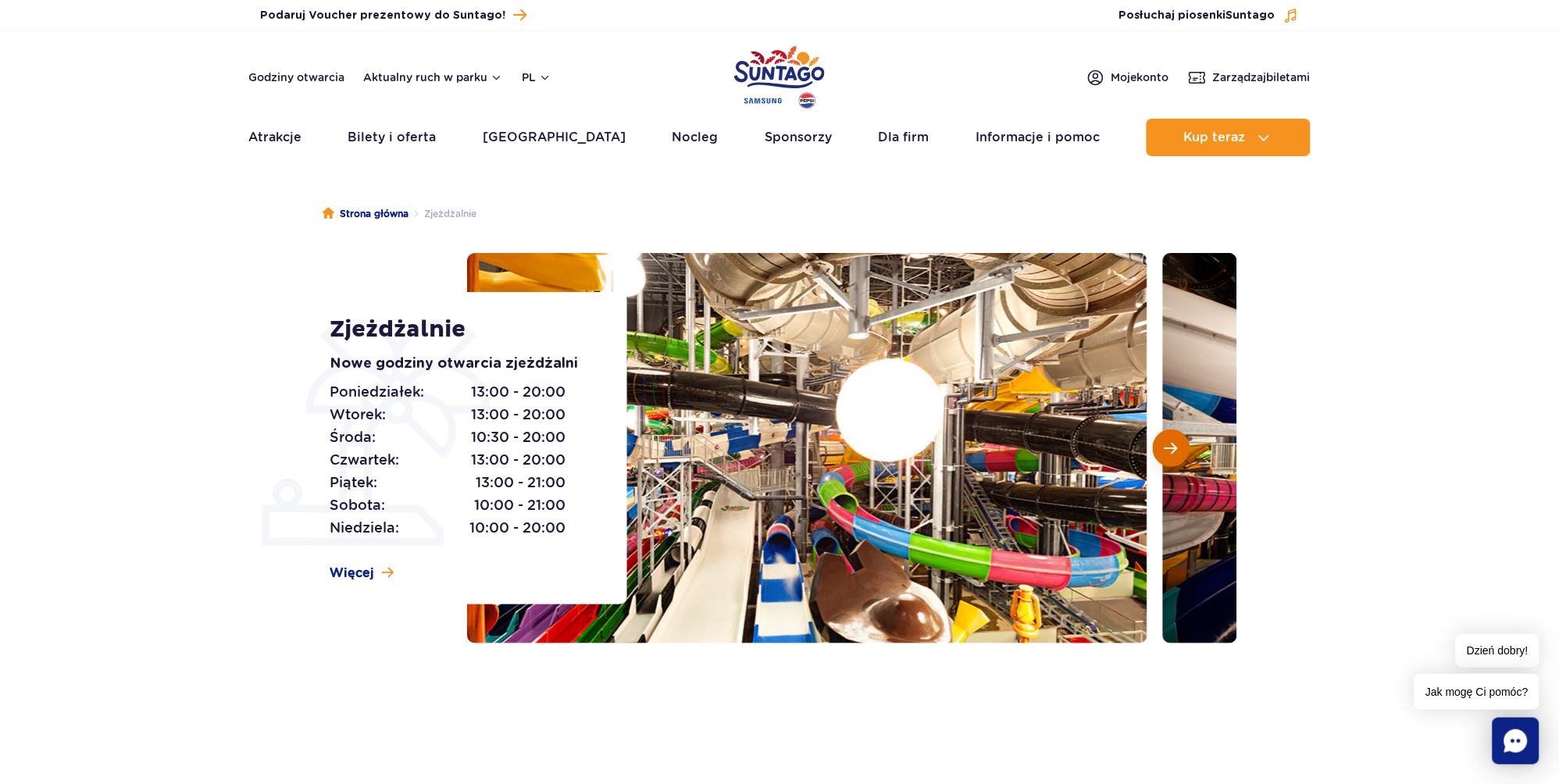
click at [1175, 449] on span "Następny slajd" at bounding box center [1171, 448] width 13 height 14
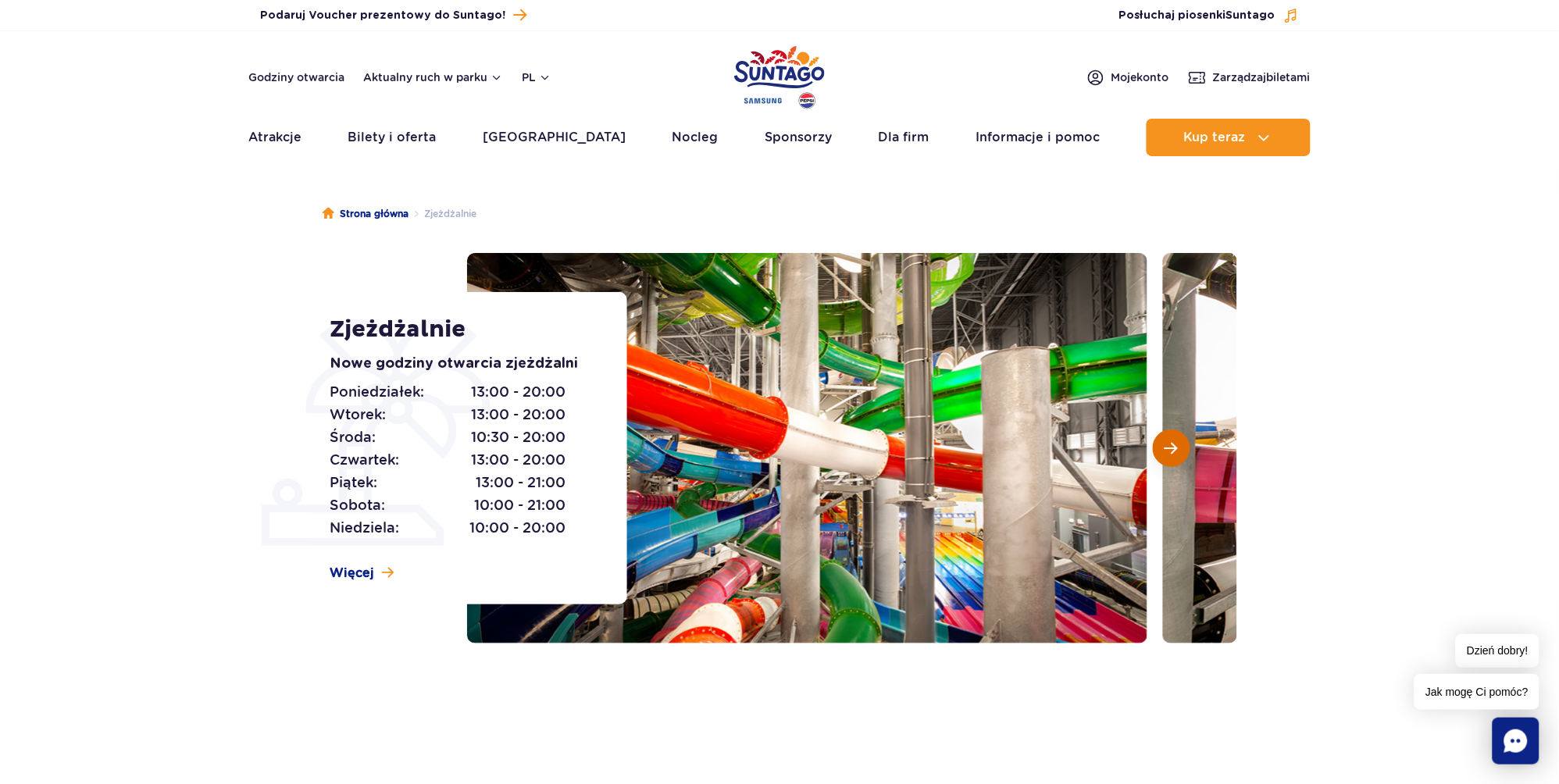
click at [1175, 449] on span "Następny slajd" at bounding box center [1171, 448] width 13 height 14
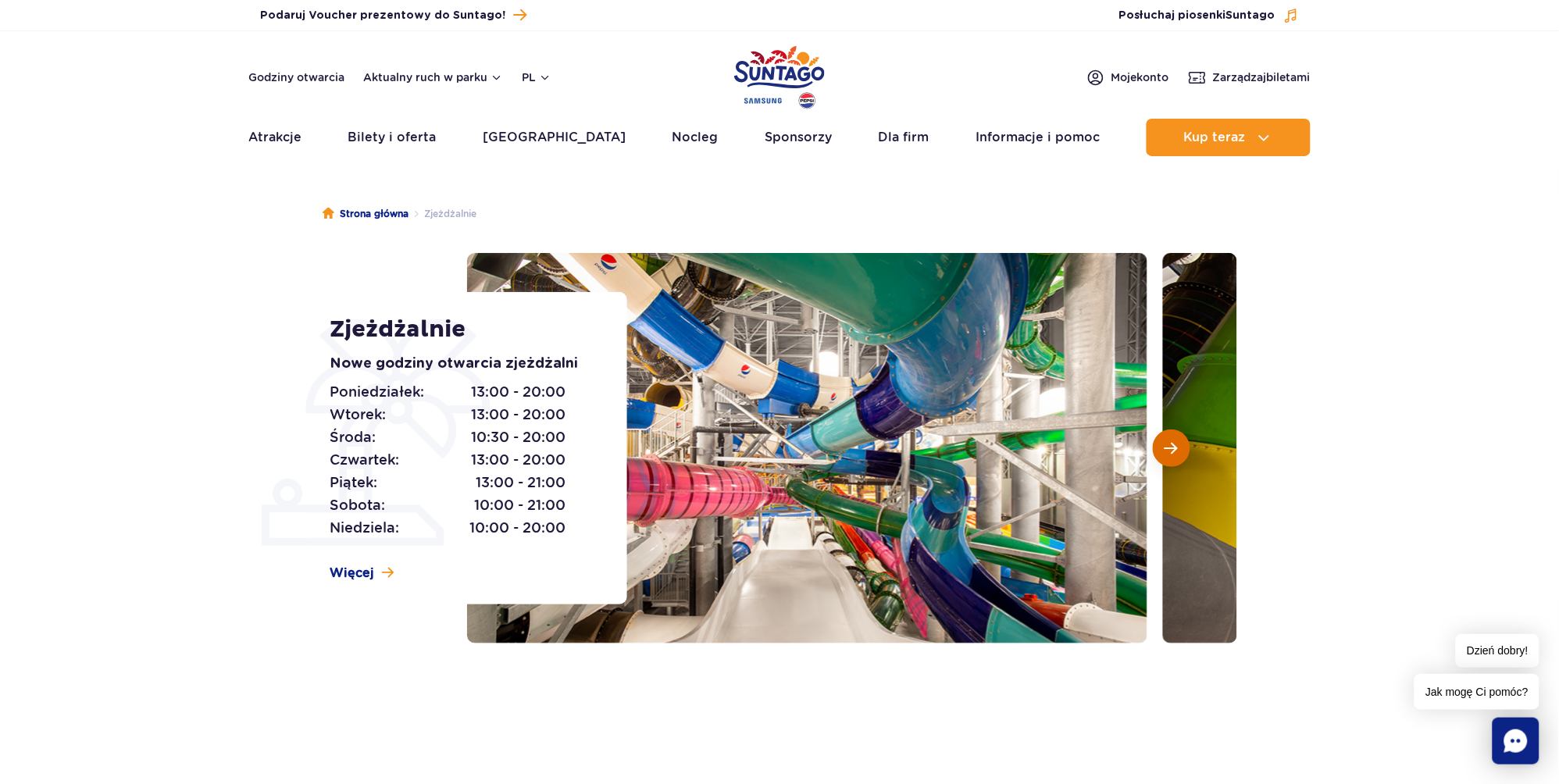
click at [1175, 449] on span "Następny slajd" at bounding box center [1171, 448] width 13 height 14
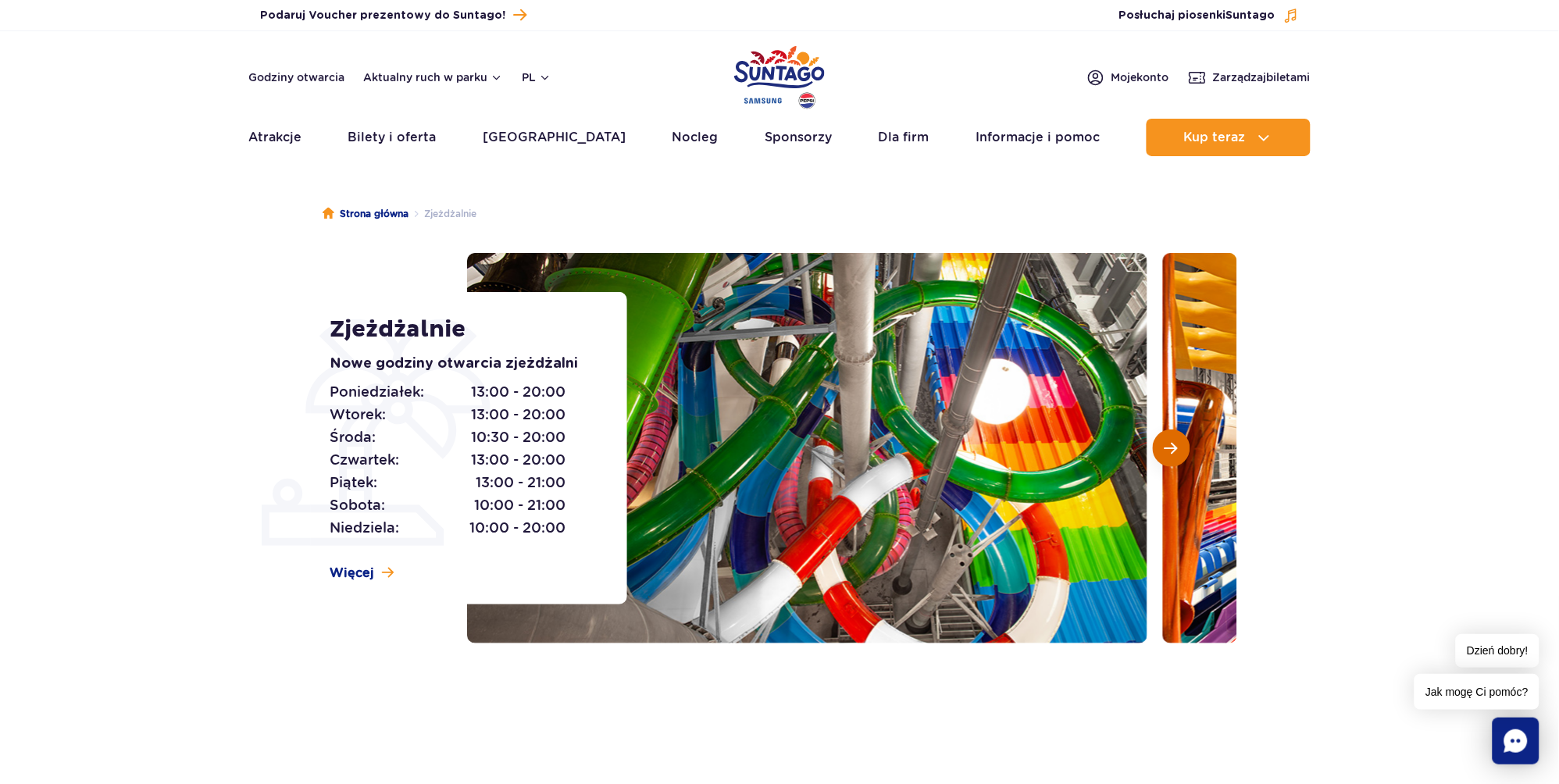
click at [1175, 449] on span "Następny slajd" at bounding box center [1171, 448] width 13 height 14
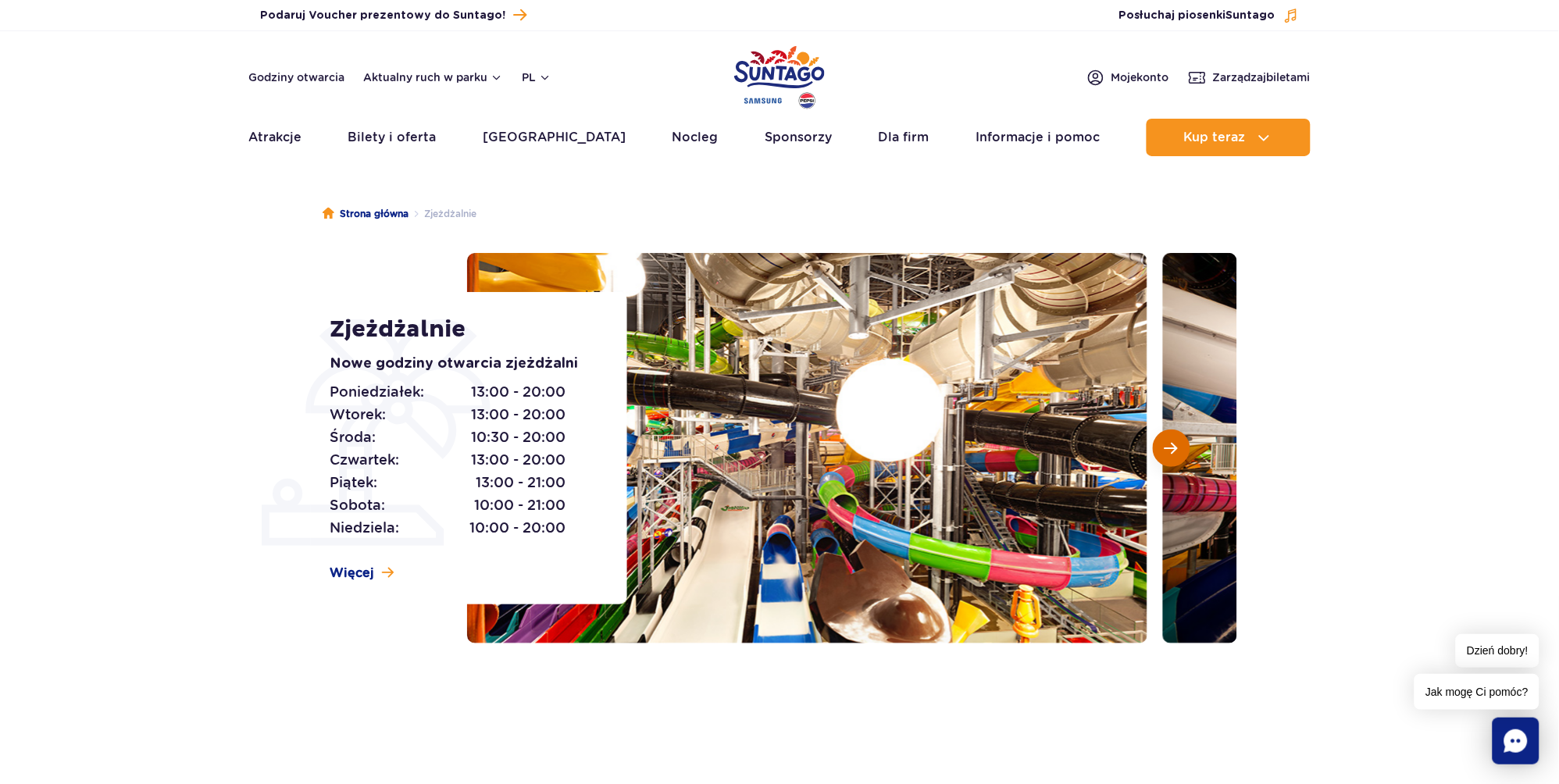
click at [1175, 449] on span "Następny slajd" at bounding box center [1171, 448] width 13 height 14
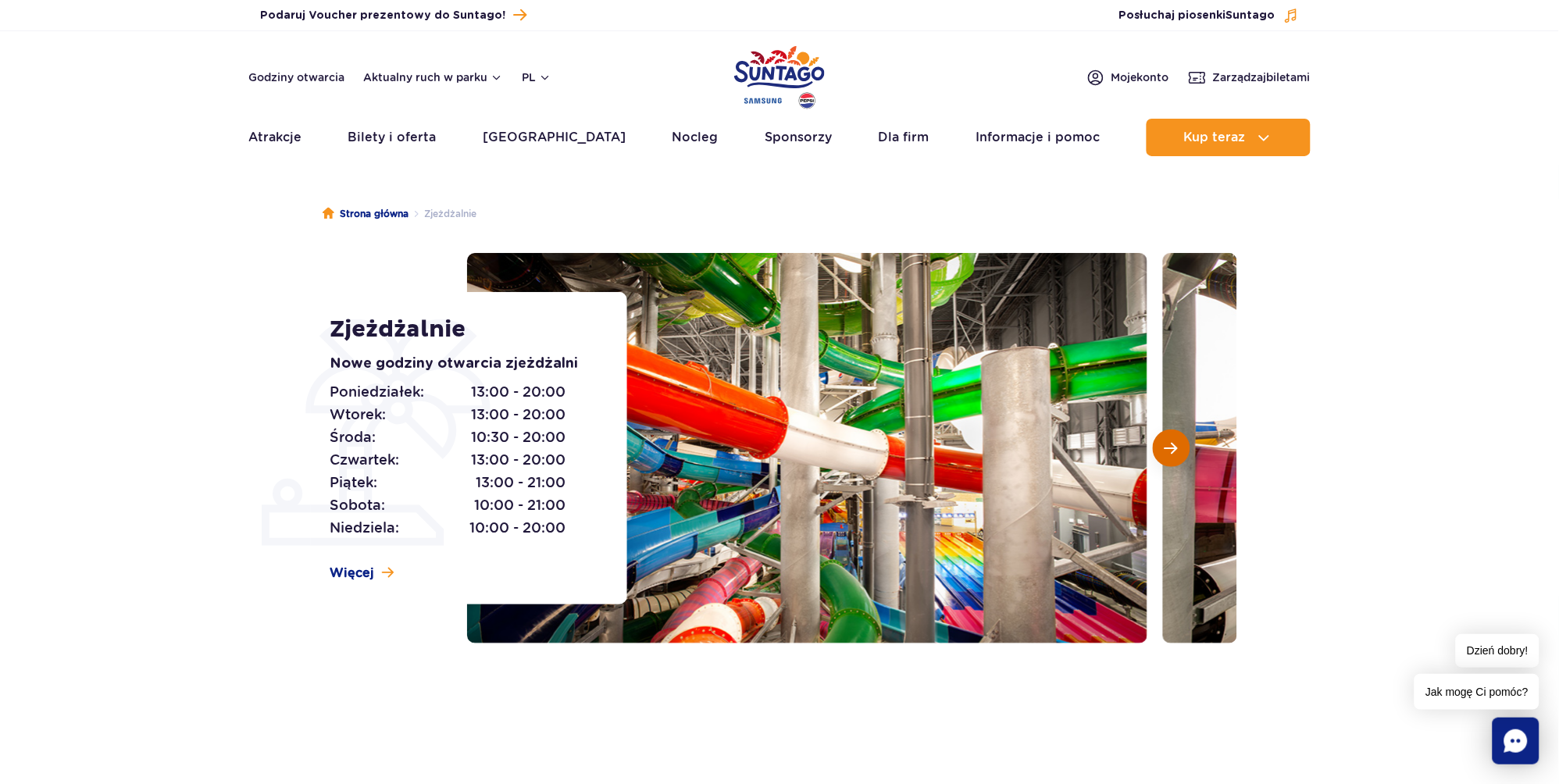
click at [1175, 449] on span "Następny slajd" at bounding box center [1171, 448] width 13 height 14
